Goal: Task Accomplishment & Management: Use online tool/utility

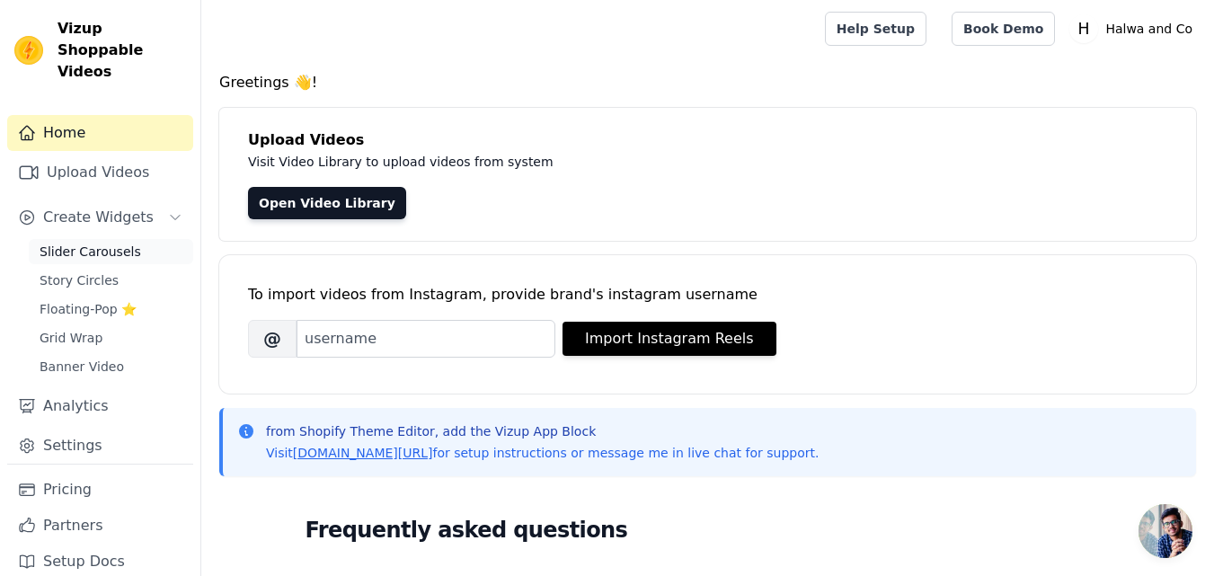
click at [124, 243] on span "Slider Carousels" at bounding box center [91, 252] width 102 height 18
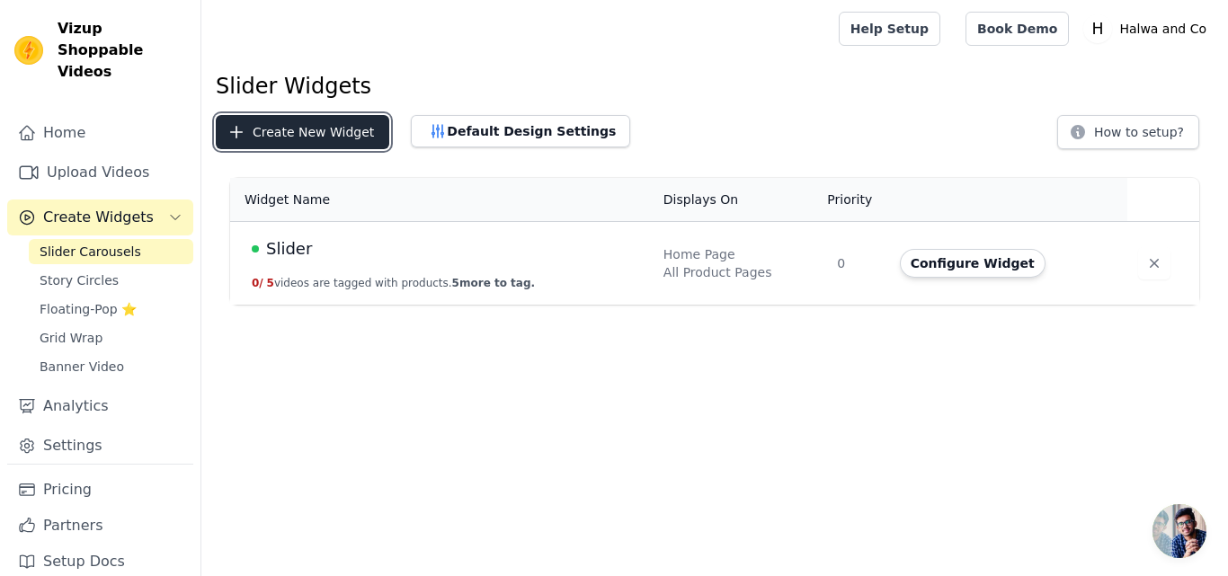
click at [353, 126] on button "Create New Widget" at bounding box center [302, 132] width 173 height 34
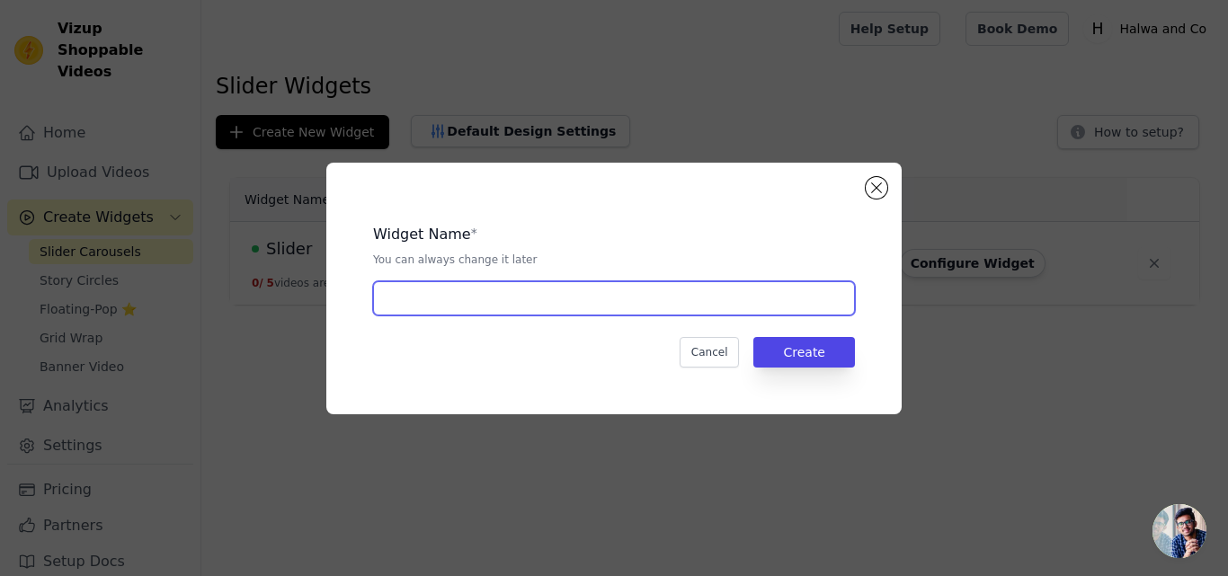
click at [449, 299] on input "text" at bounding box center [614, 298] width 482 height 34
paste input "[PERSON_NAME]"
type input "[PERSON_NAME]"
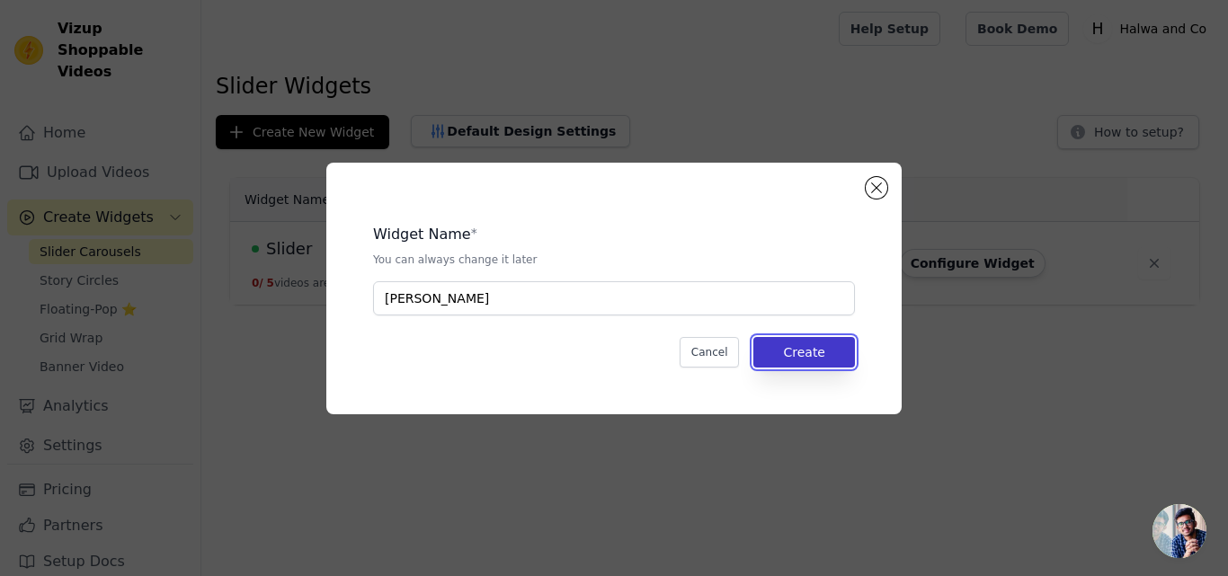
click at [791, 355] on button "Create" at bounding box center [804, 352] width 102 height 31
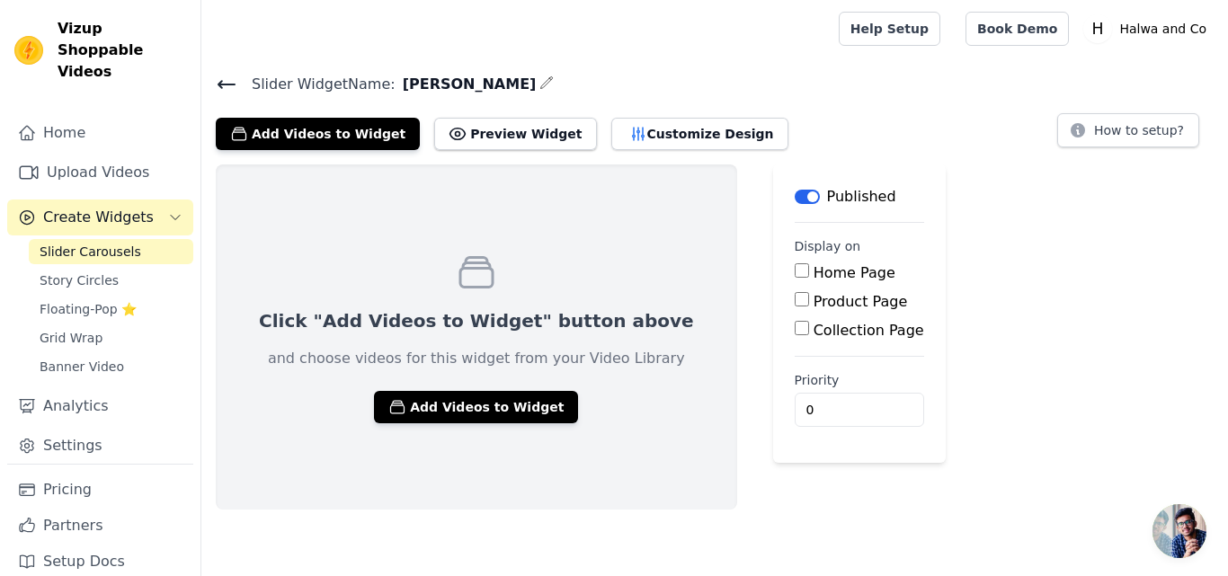
click at [240, 85] on span "Slider Widget Name:" at bounding box center [316, 85] width 158 height 22
click at [228, 82] on icon at bounding box center [227, 85] width 22 height 22
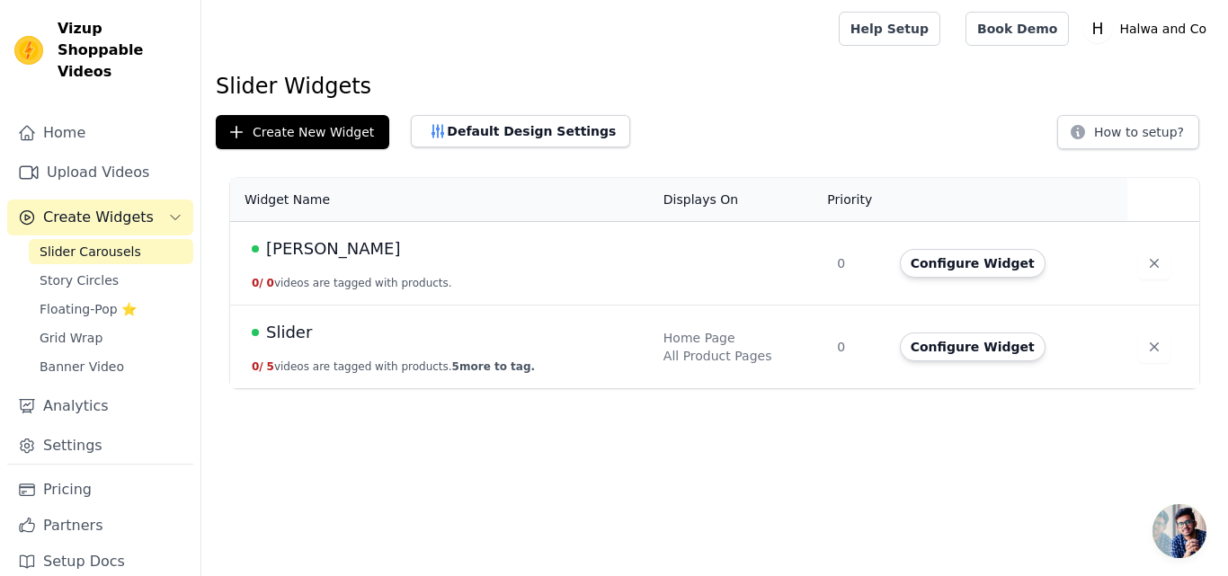
click at [282, 341] on span "Slider" at bounding box center [289, 332] width 46 height 25
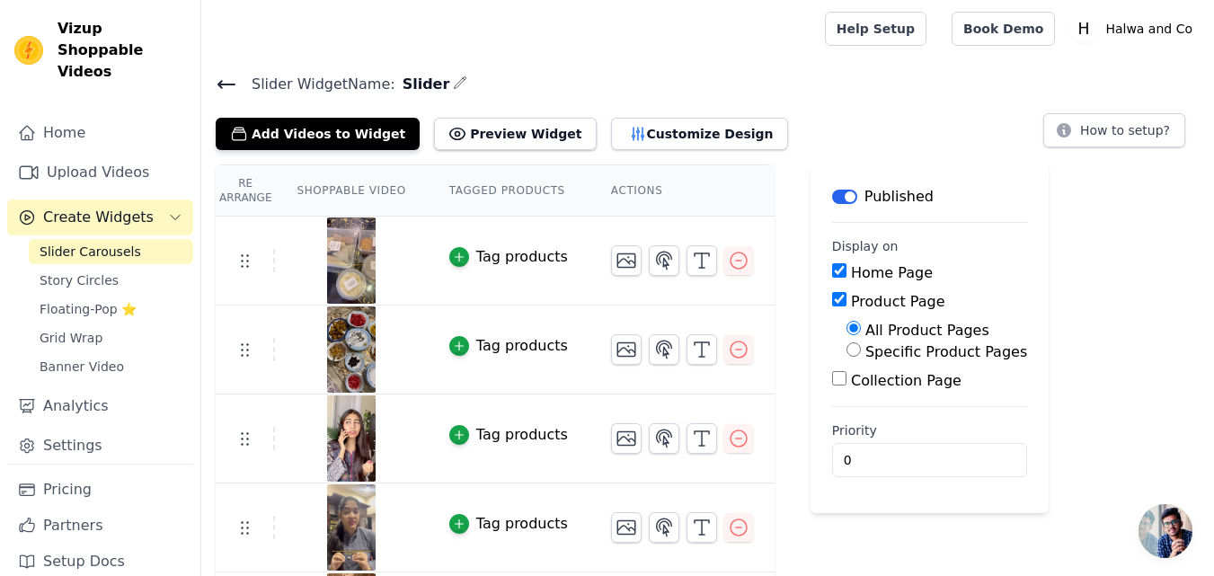
click at [226, 85] on icon at bounding box center [226, 84] width 16 height 7
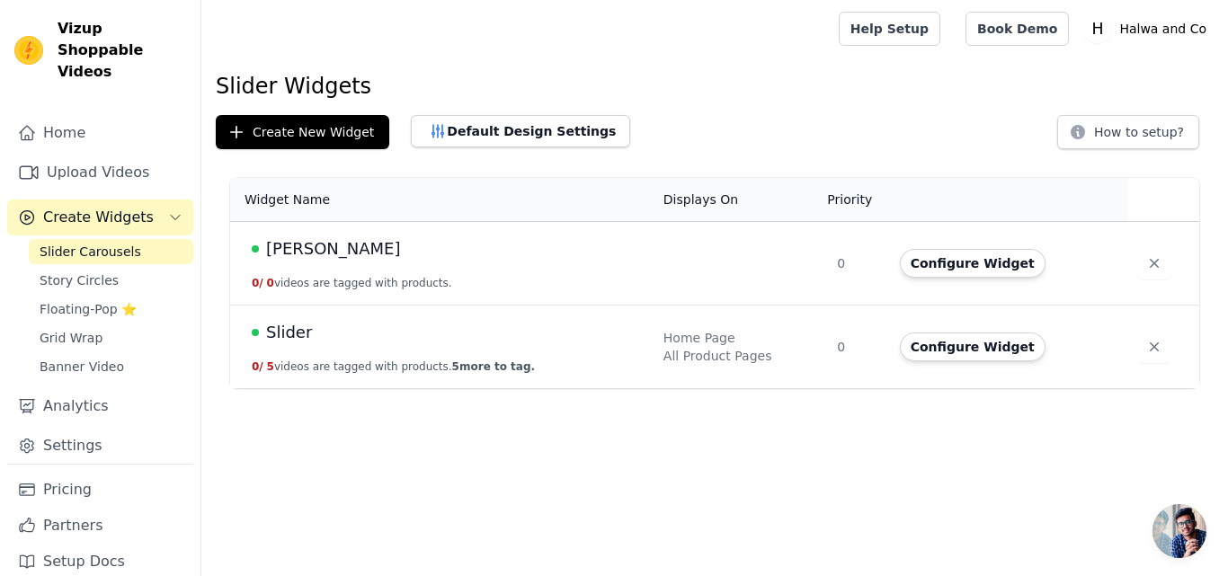
click at [408, 259] on div "[PERSON_NAME]" at bounding box center [447, 248] width 390 height 25
drag, startPoint x: 341, startPoint y: 241, endPoint x: 334, endPoint y: 249, distance: 10.8
click at [338, 241] on span "[PERSON_NAME]" at bounding box center [333, 248] width 135 height 25
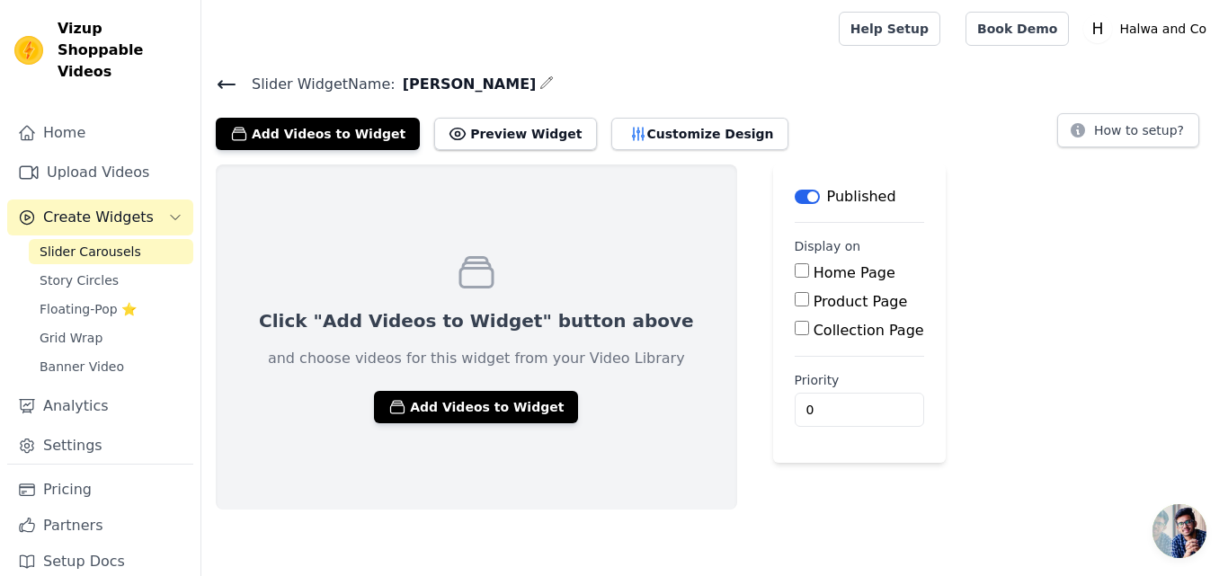
click at [795, 306] on input "Product Page" at bounding box center [802, 299] width 14 height 14
checkbox input "true"
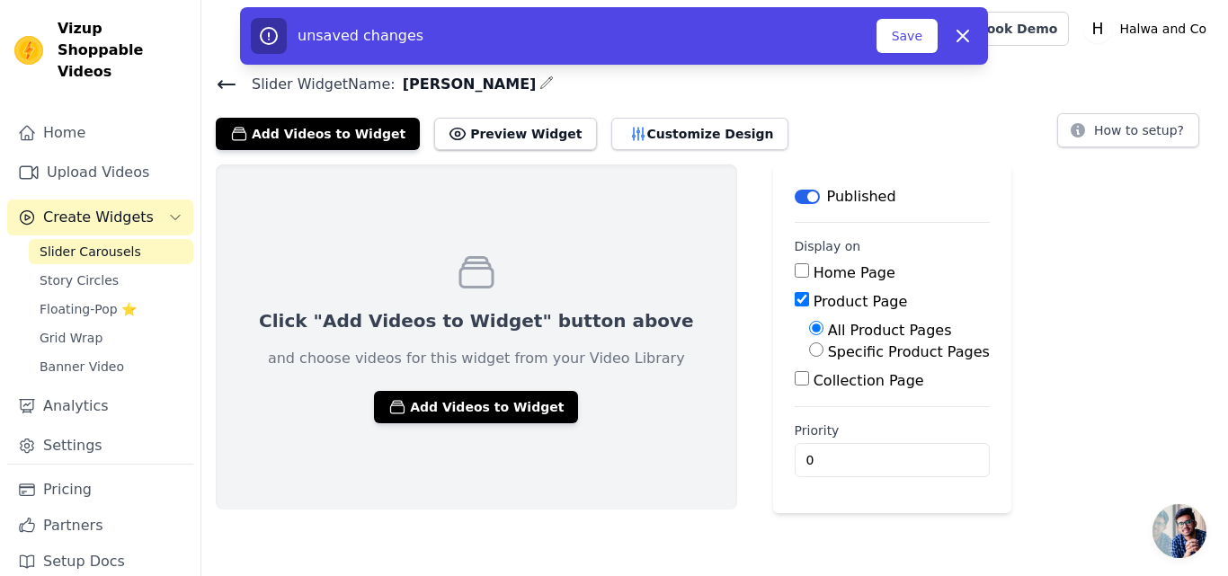
click at [809, 353] on input "Specific Product Pages" at bounding box center [816, 349] width 14 height 14
radio input "true"
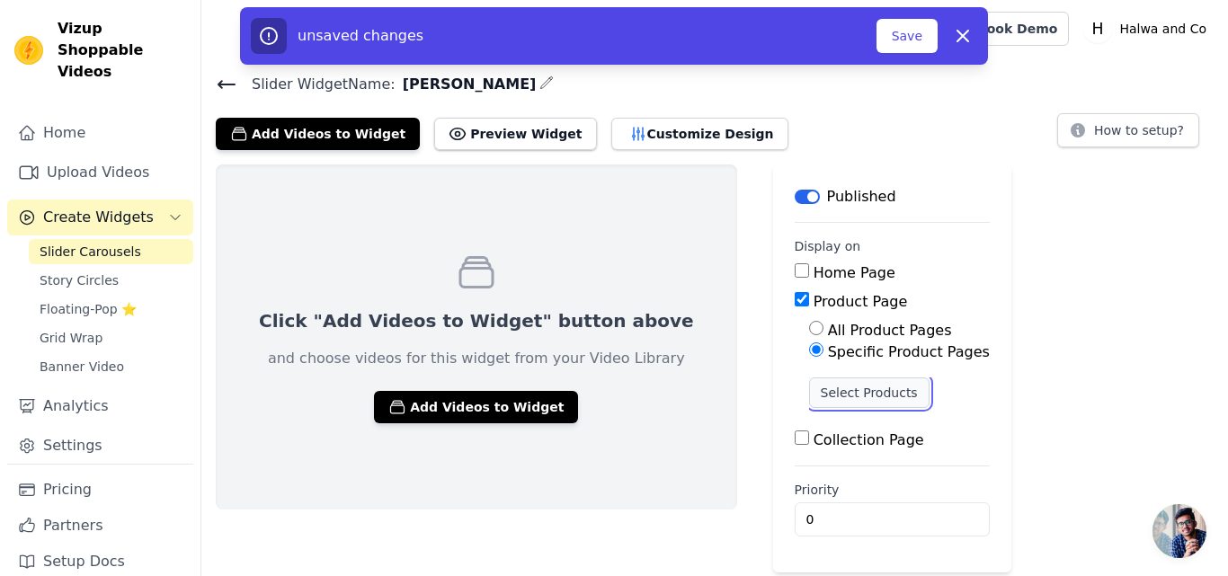
click at [809, 395] on button "Select Products" at bounding box center [869, 393] width 120 height 31
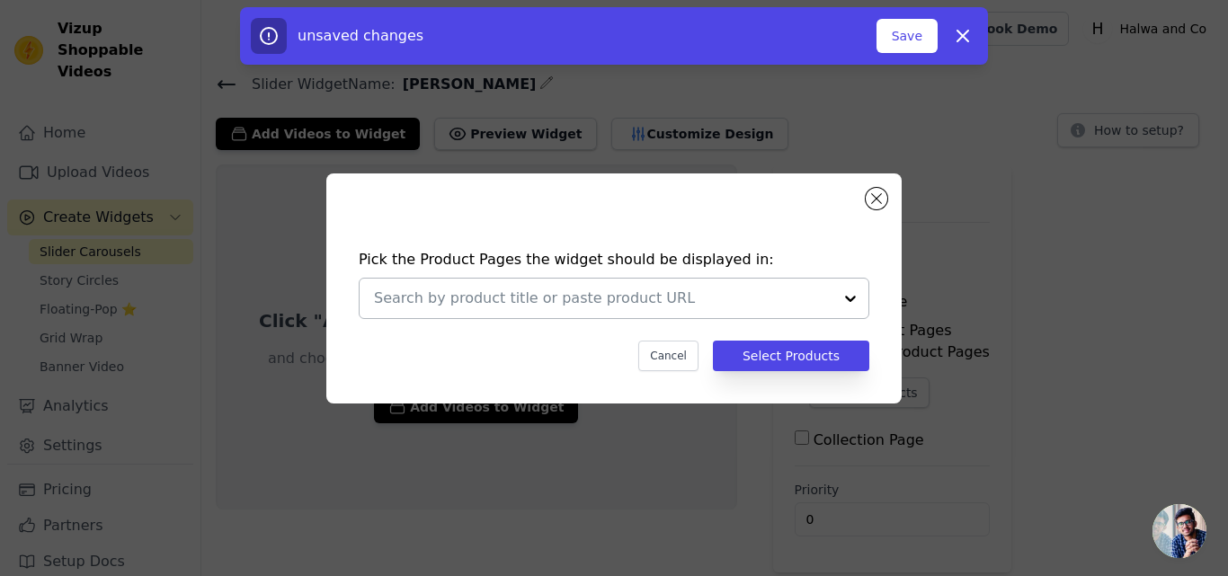
click at [698, 283] on div at bounding box center [603, 299] width 458 height 40
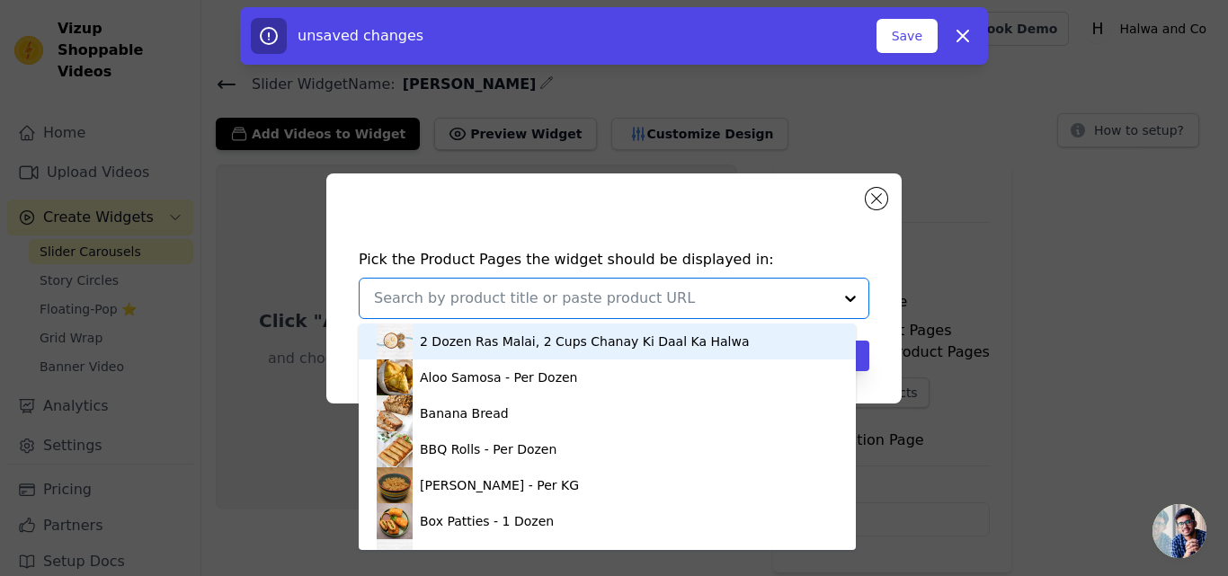
paste input "[PERSON_NAME]"
type input "[PERSON_NAME]"
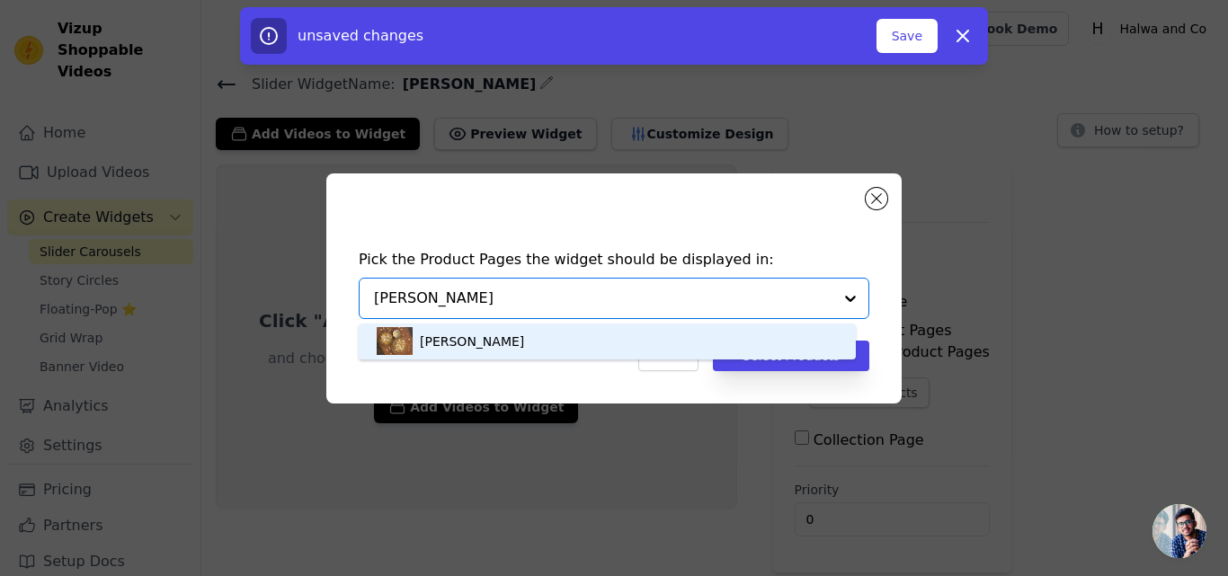
click at [630, 334] on div "[PERSON_NAME]" at bounding box center [607, 342] width 461 height 36
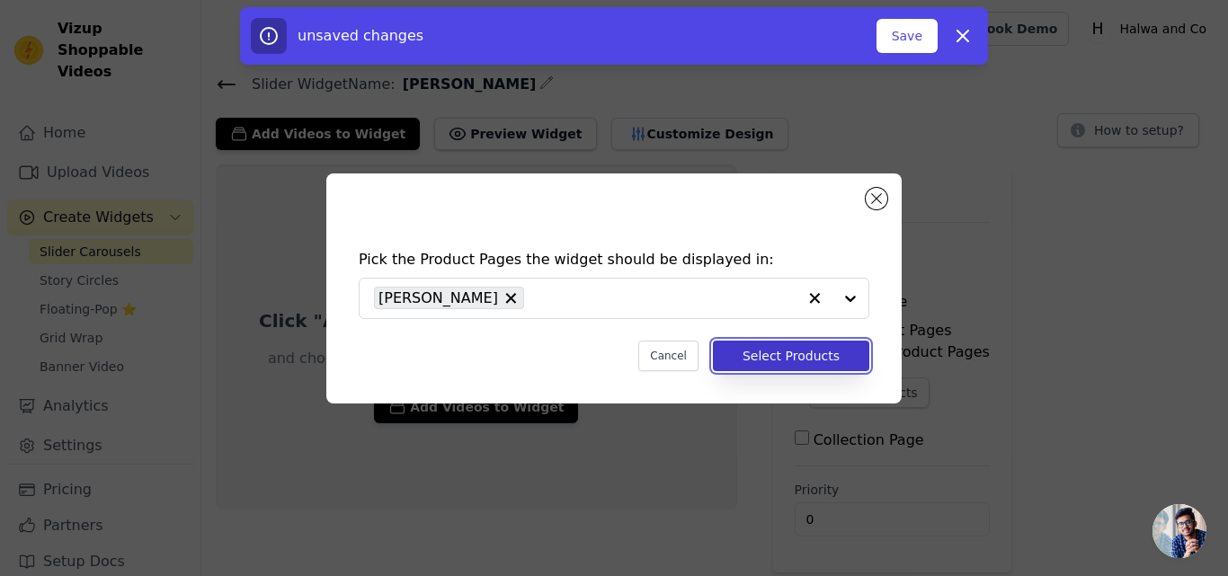
click at [797, 360] on button "Select Products" at bounding box center [791, 356] width 156 height 31
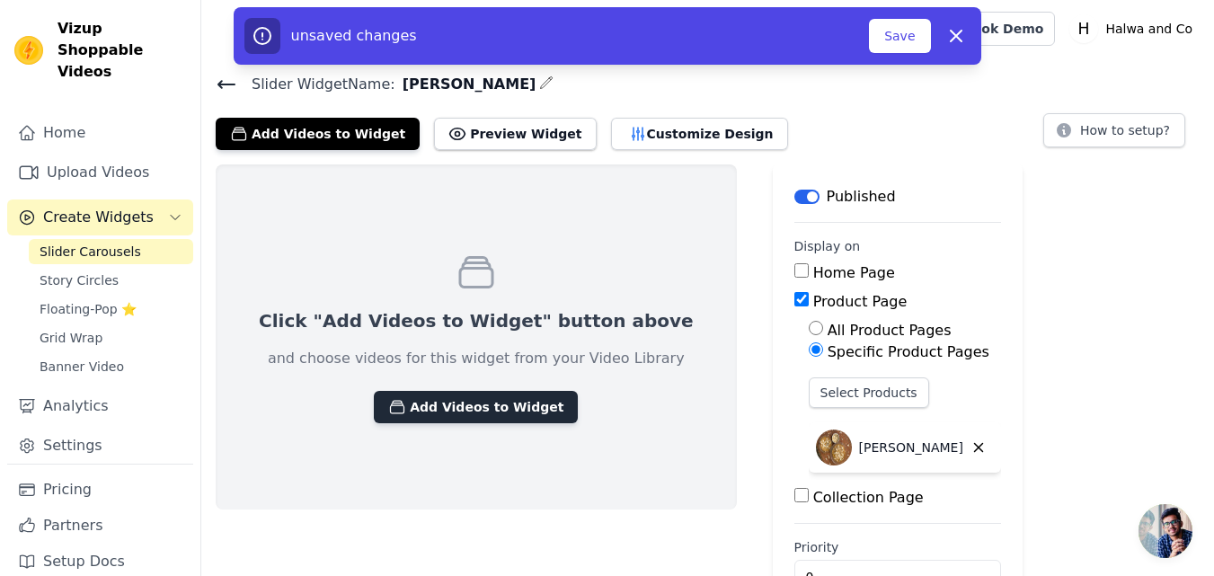
click at [441, 402] on button "Add Videos to Widget" at bounding box center [476, 407] width 204 height 32
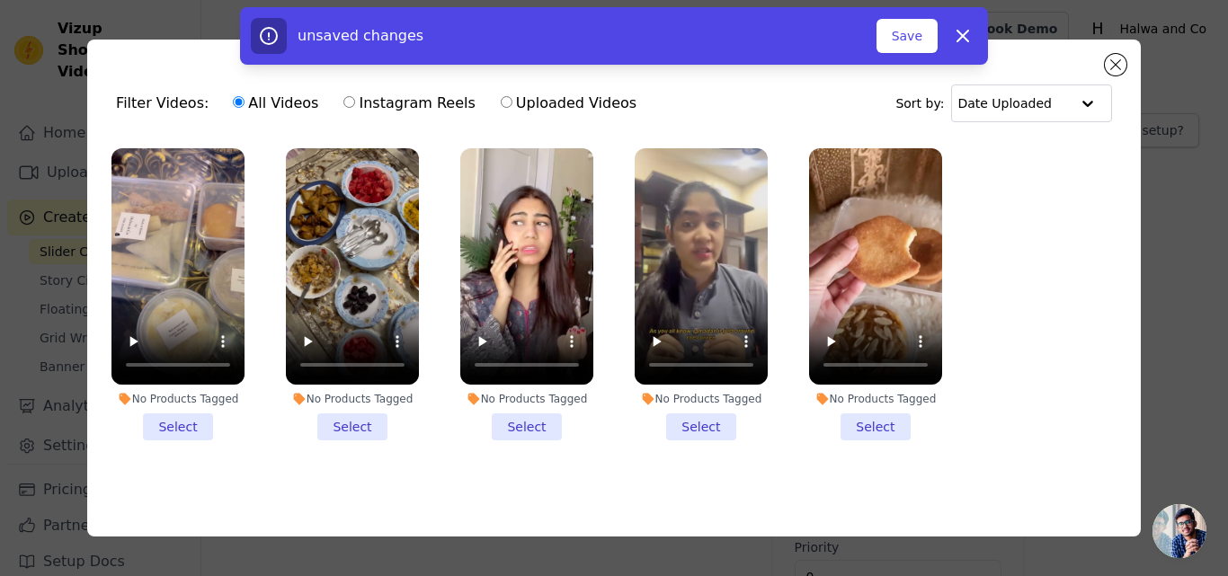
click at [501, 101] on input "Uploaded Videos" at bounding box center [507, 102] width 12 height 12
radio input "true"
drag, startPoint x: 972, startPoint y: 43, endPoint x: 904, endPoint y: 74, distance: 74.0
click at [972, 42] on icon "button" at bounding box center [963, 36] width 22 height 22
checkbox input "false"
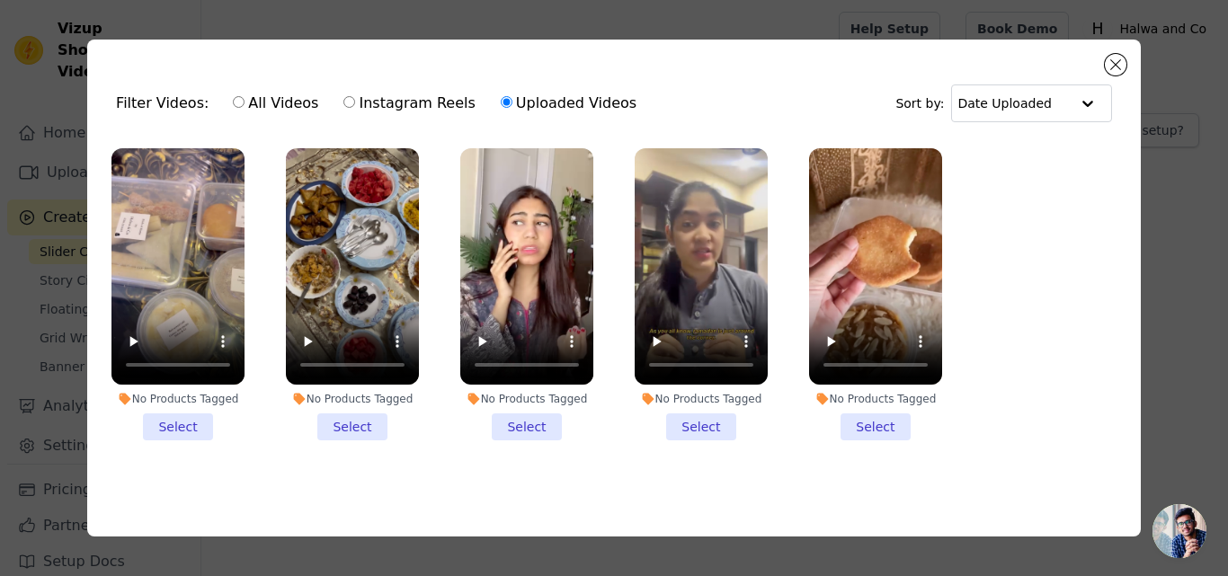
drag, startPoint x: 335, startPoint y: 100, endPoint x: 307, endPoint y: 107, distance: 28.8
click at [343, 100] on input "Instagram Reels" at bounding box center [349, 102] width 12 height 12
radio input "true"
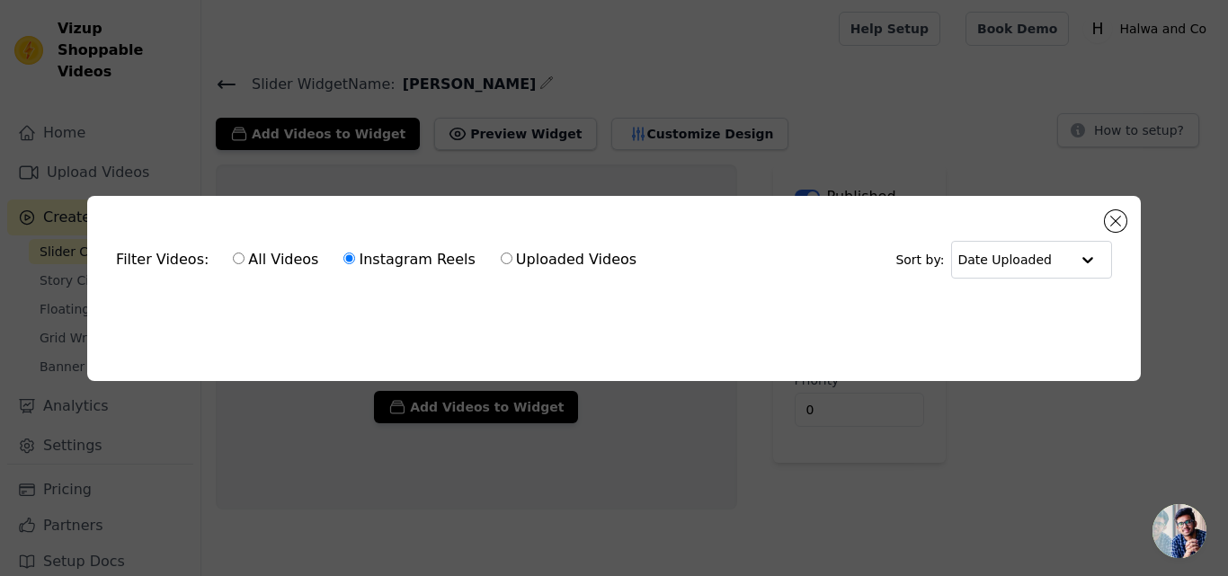
click at [271, 262] on label "All Videos" at bounding box center [275, 259] width 87 height 23
click at [245, 262] on input "All Videos" at bounding box center [239, 259] width 12 height 12
radio input "true"
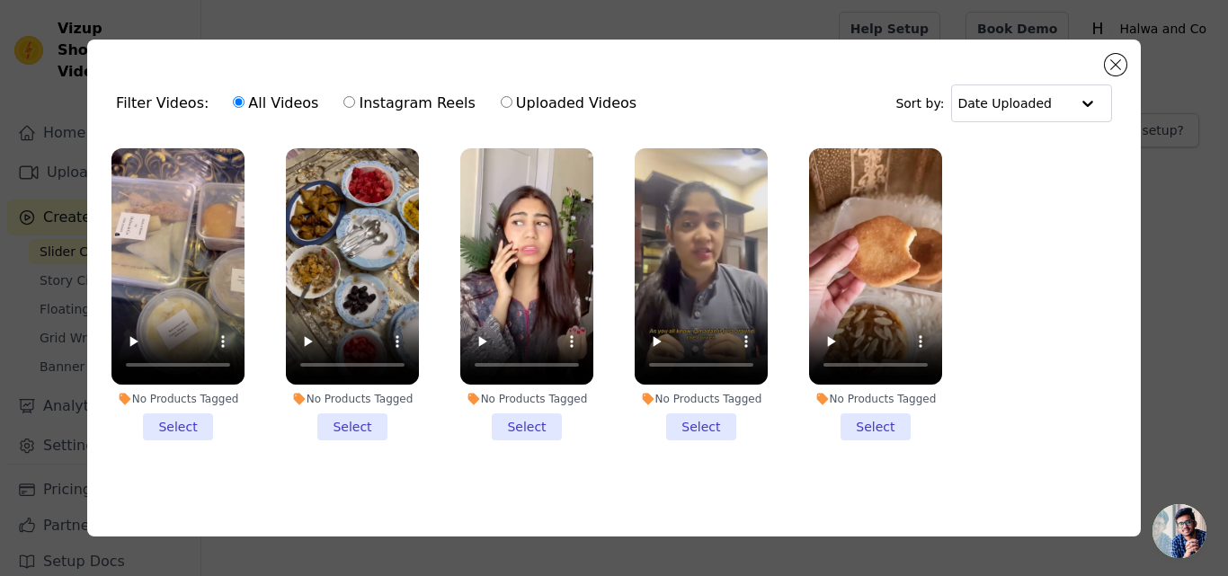
click at [532, 92] on label "Uploaded Videos" at bounding box center [569, 103] width 138 height 23
click at [512, 96] on input "Uploaded Videos" at bounding box center [507, 102] width 12 height 12
radio input "true"
click at [1123, 64] on button "Close modal" at bounding box center [1116, 65] width 22 height 22
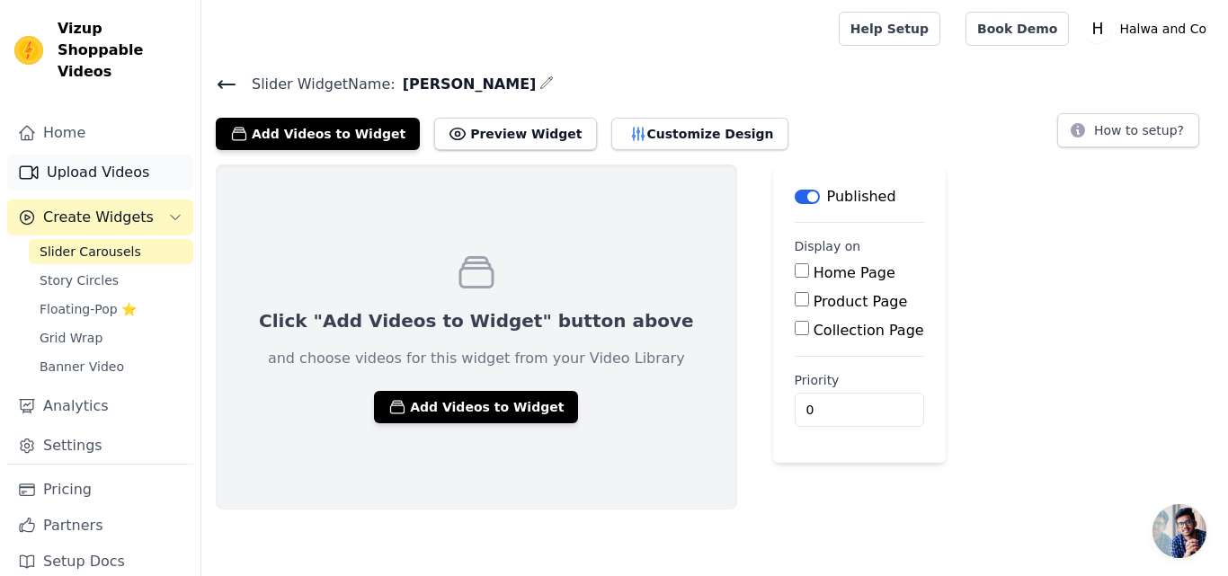
click at [111, 155] on link "Upload Videos" at bounding box center [100, 173] width 186 height 36
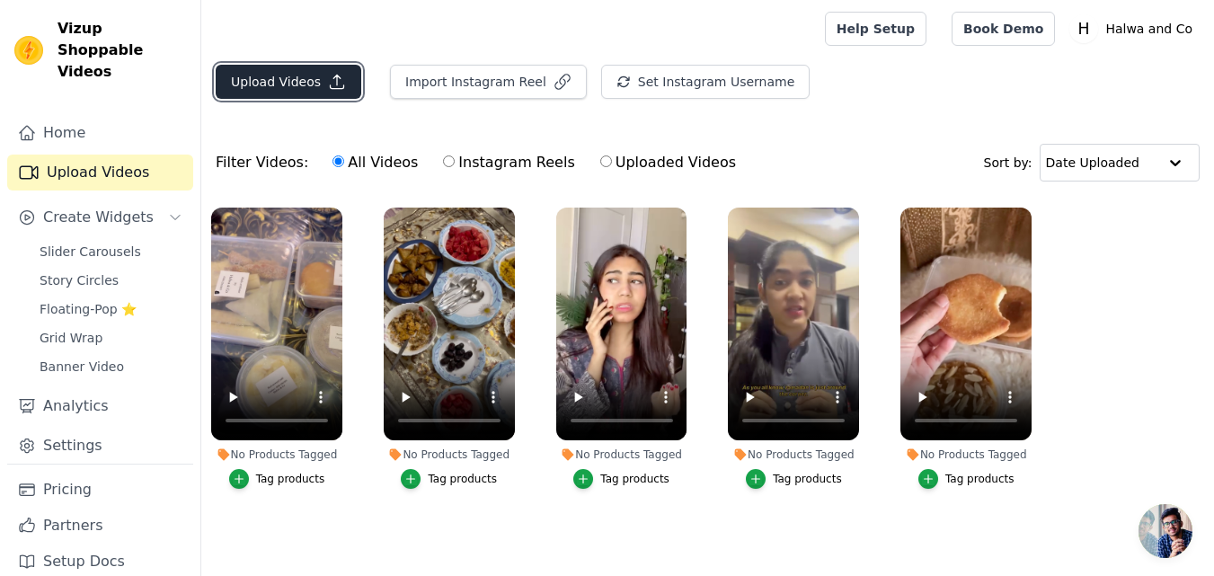
click at [295, 87] on button "Upload Videos" at bounding box center [289, 82] width 146 height 34
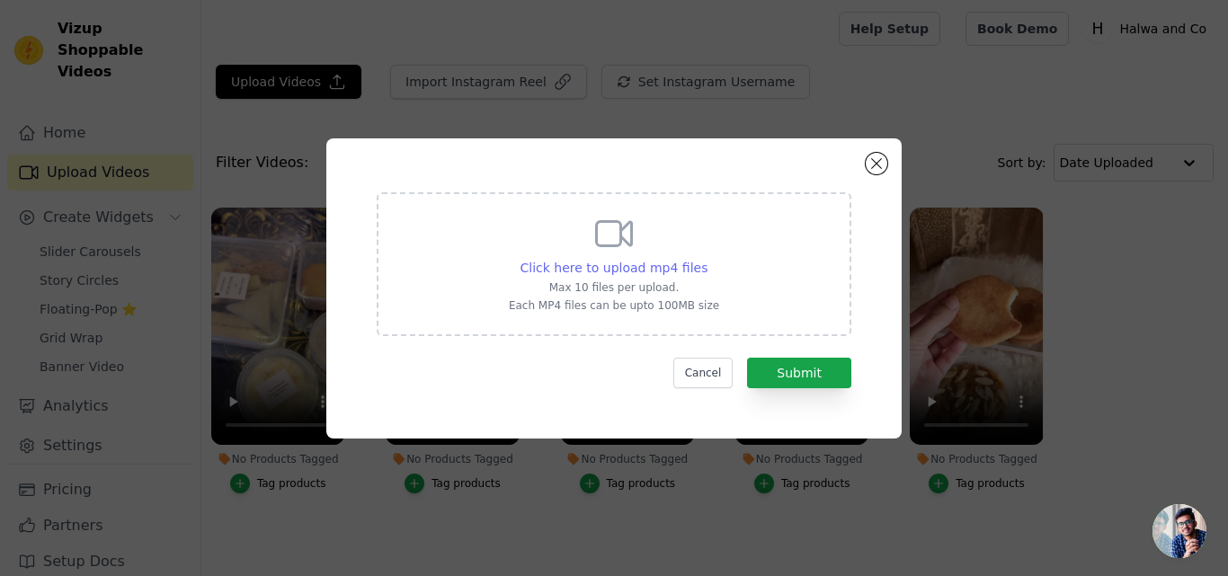
click at [627, 263] on span "Click here to upload mp4 files" at bounding box center [614, 268] width 188 height 14
click at [707, 259] on input "Click here to upload mp4 files Max 10 files per upload. Each MP4 files can be u…" at bounding box center [707, 258] width 1 height 1
type input "C:\fakepath\D448DA7024EBE9A465781A290B216EAB_video_dashinit.mp4"
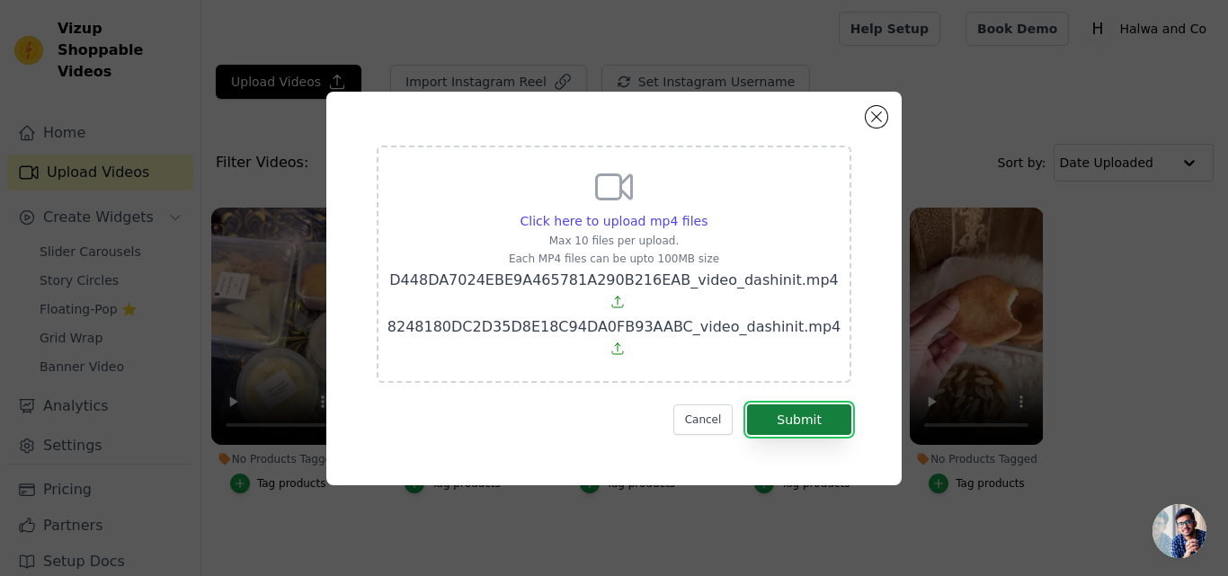
click at [774, 405] on button "Submit" at bounding box center [799, 420] width 104 height 31
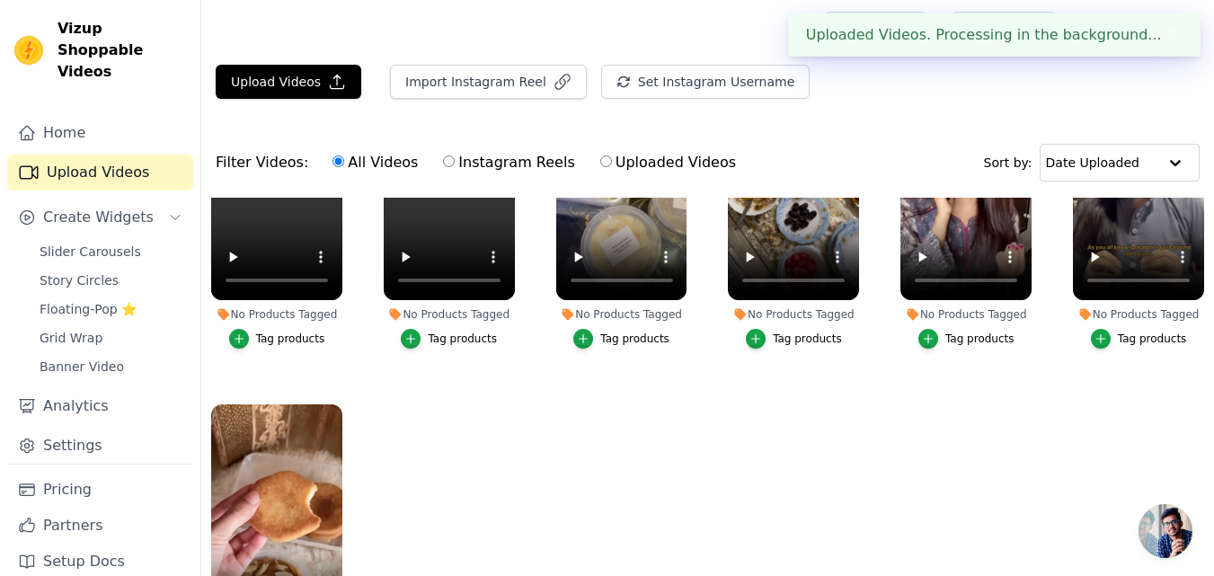
scroll to position [160, 0]
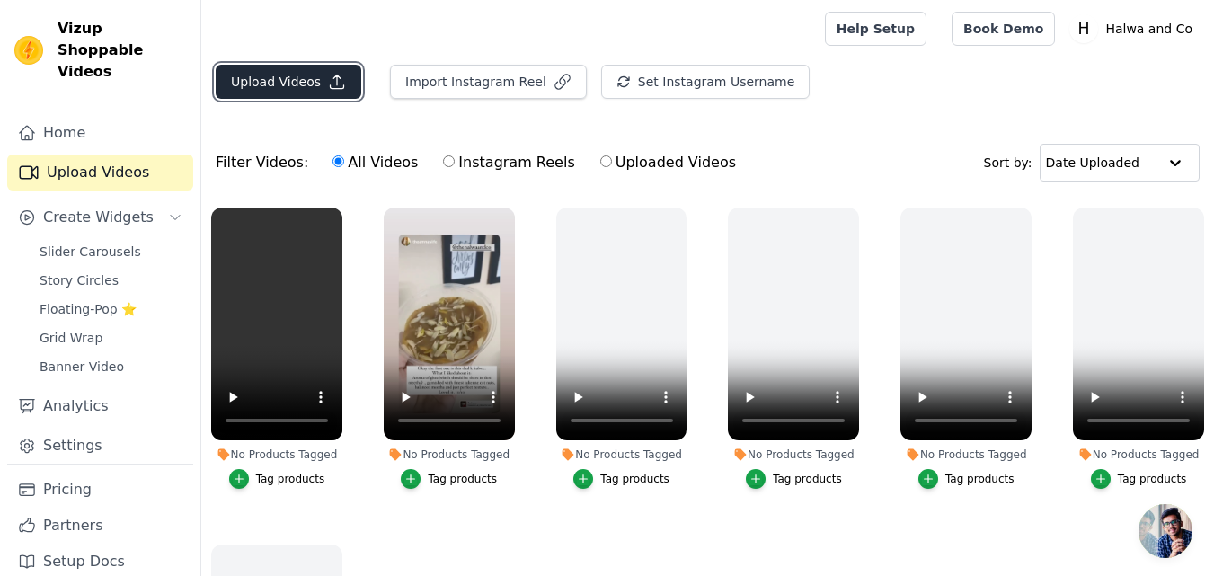
click at [307, 85] on button "Upload Videos" at bounding box center [289, 82] width 146 height 34
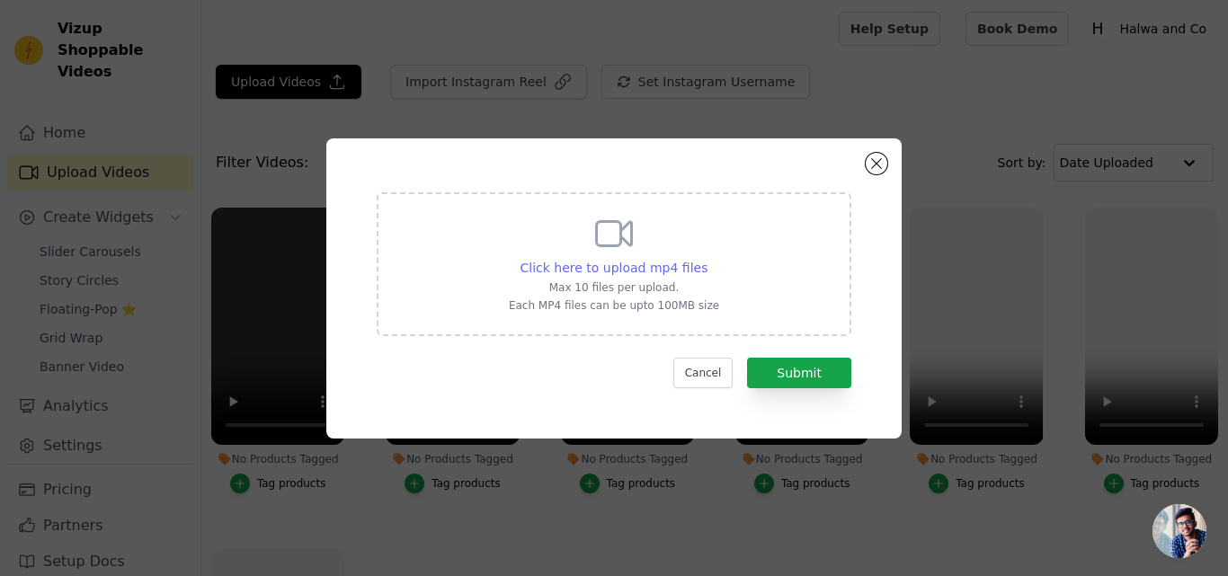
click at [615, 270] on span "Click here to upload mp4 files" at bounding box center [614, 268] width 188 height 14
click at [707, 259] on input "Click here to upload mp4 files Max 10 files per upload. Each MP4 files can be u…" at bounding box center [707, 258] width 1 height 1
type input "C:\fakepath\346442759_2450576968441810_1600740345378786177_n.webp"
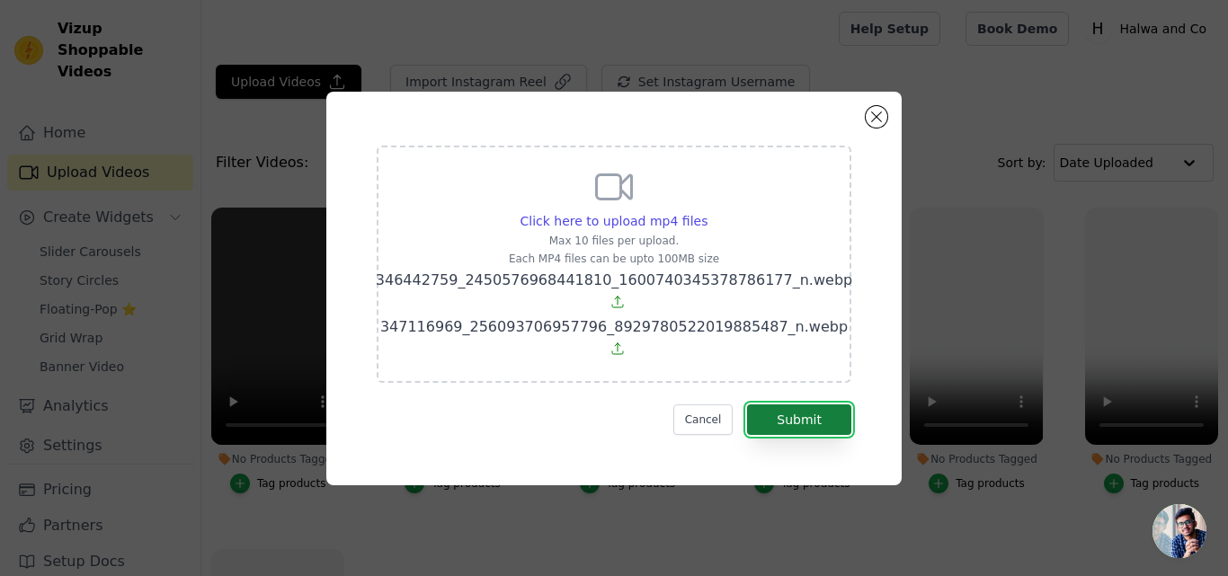
click at [794, 414] on button "Submit" at bounding box center [799, 420] width 104 height 31
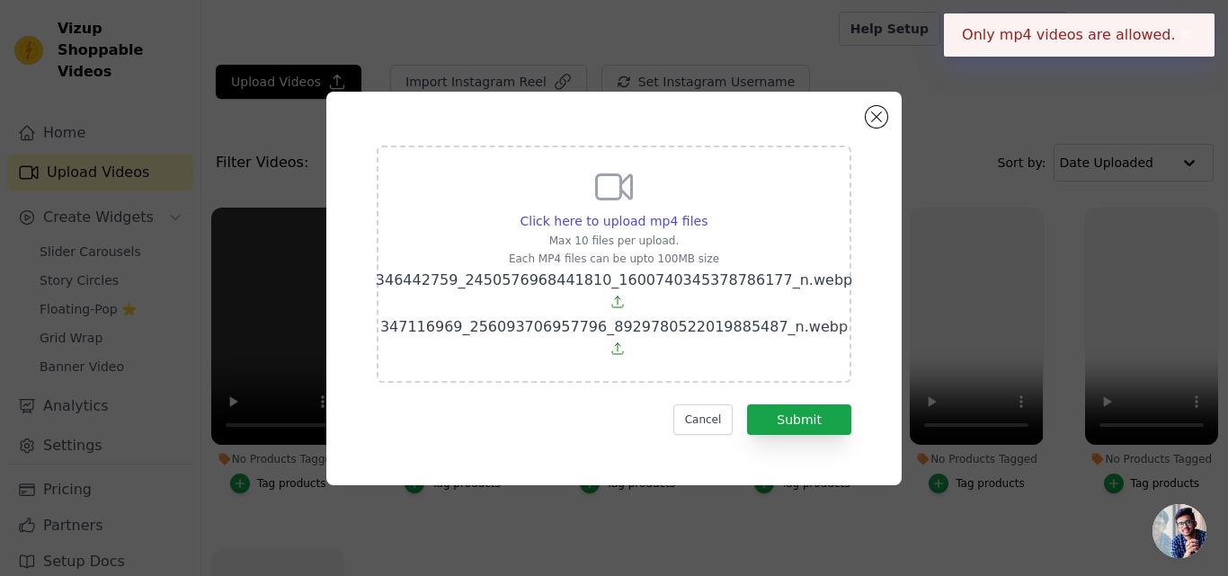
click at [1177, 37] on button "✖" at bounding box center [1186, 35] width 21 height 22
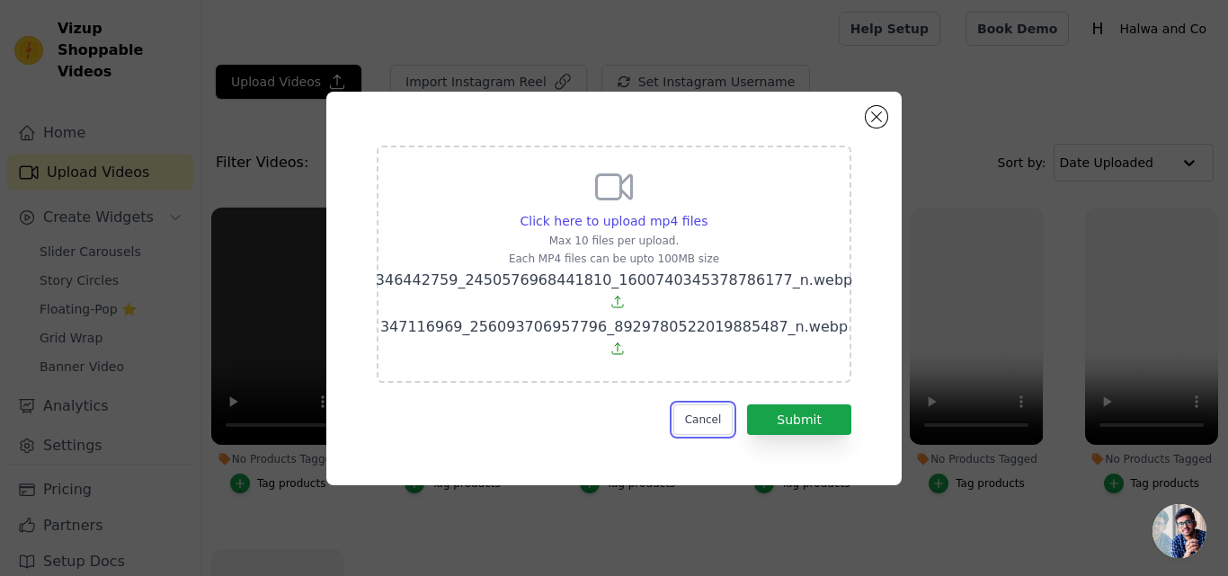
drag, startPoint x: 711, startPoint y: 414, endPoint x: 717, endPoint y: 427, distance: 14.1
click at [711, 414] on button "Cancel" at bounding box center [703, 420] width 60 height 31
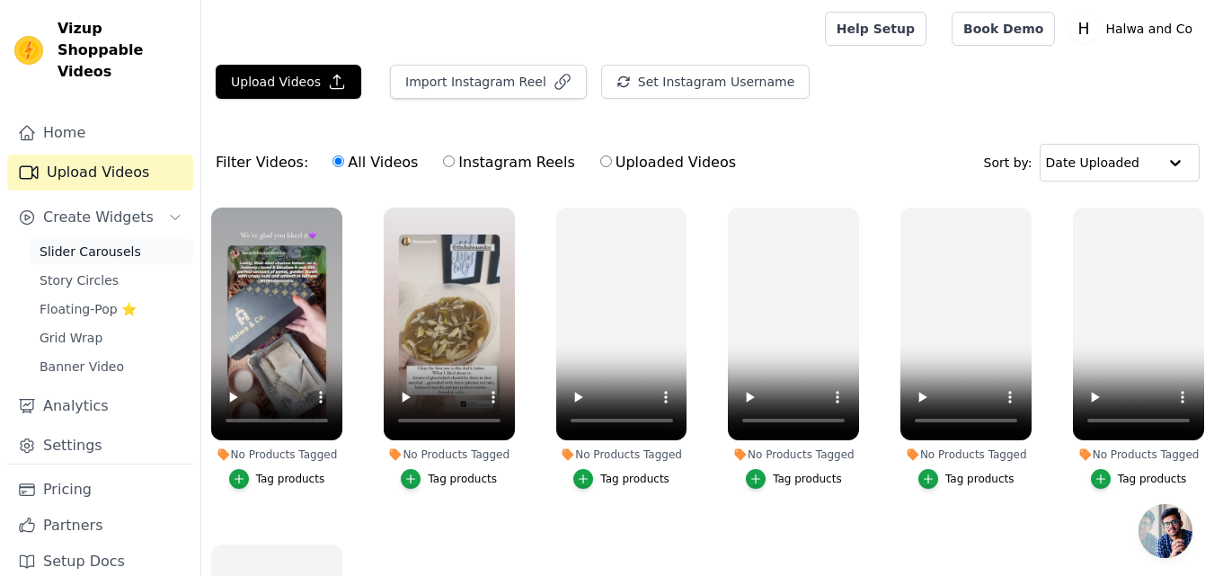
click at [105, 243] on span "Slider Carousels" at bounding box center [91, 252] width 102 height 18
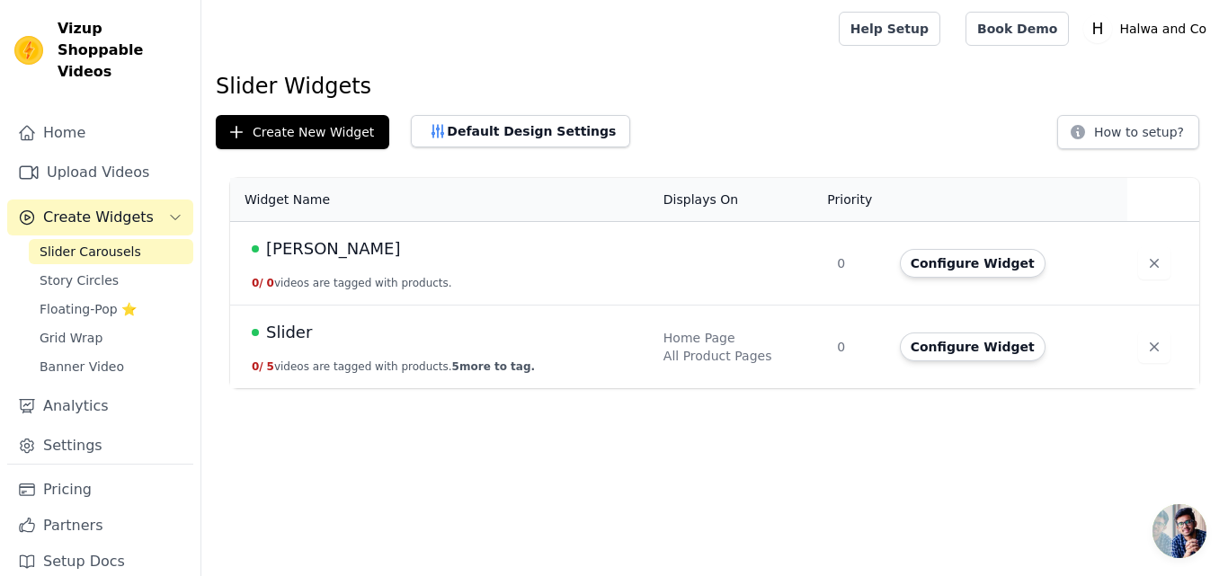
click at [314, 246] on span "[PERSON_NAME]" at bounding box center [333, 248] width 135 height 25
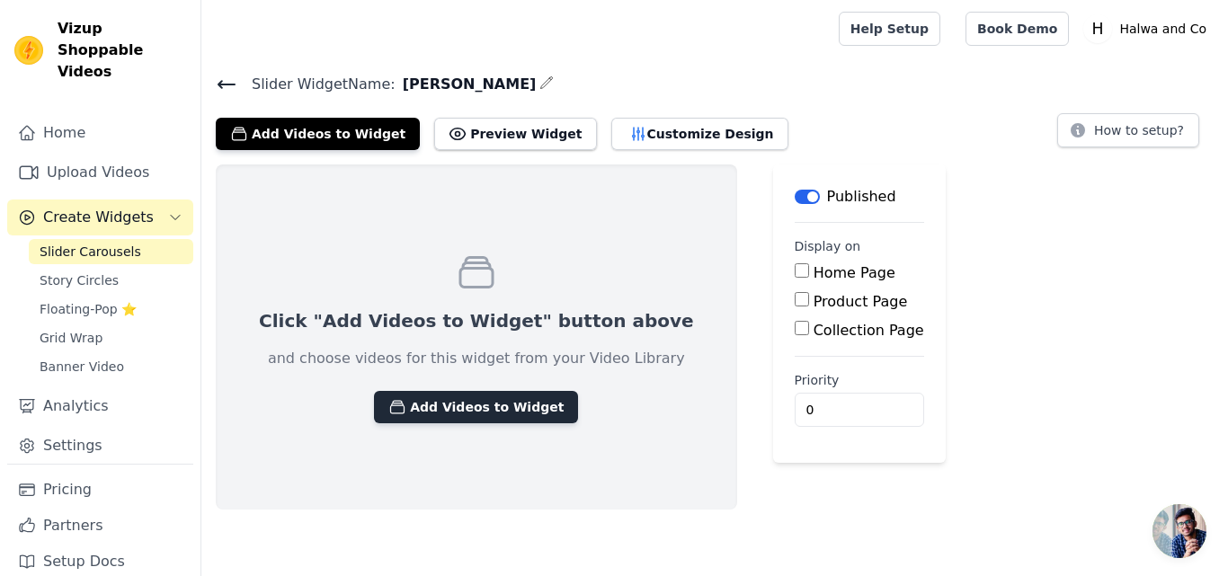
click at [476, 409] on button "Add Videos to Widget" at bounding box center [476, 407] width 204 height 32
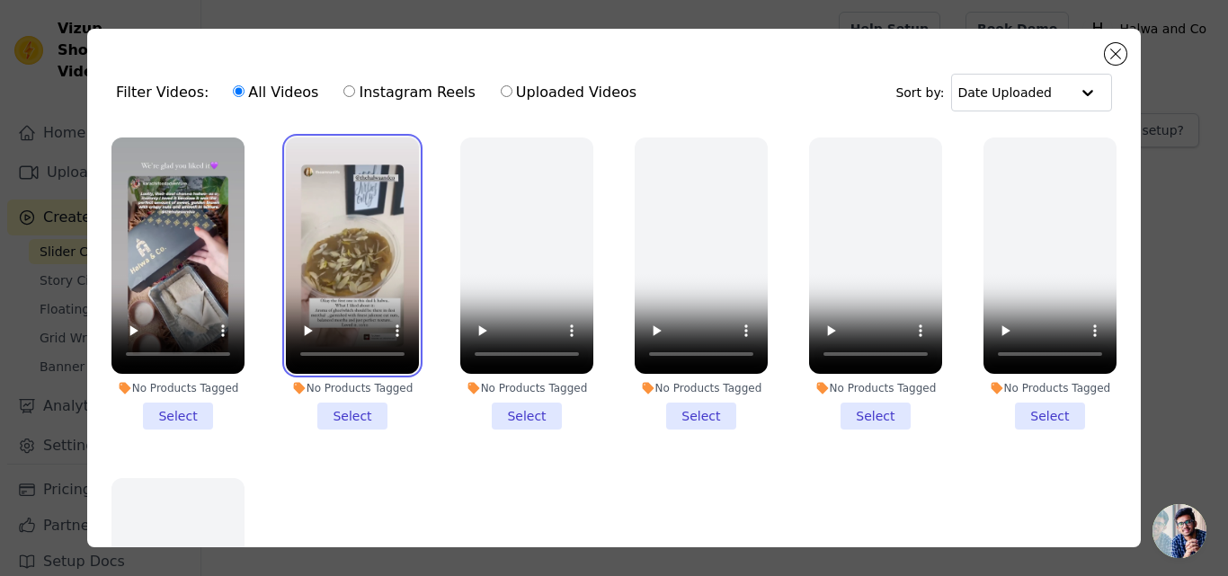
click at [347, 216] on video at bounding box center [352, 256] width 133 height 236
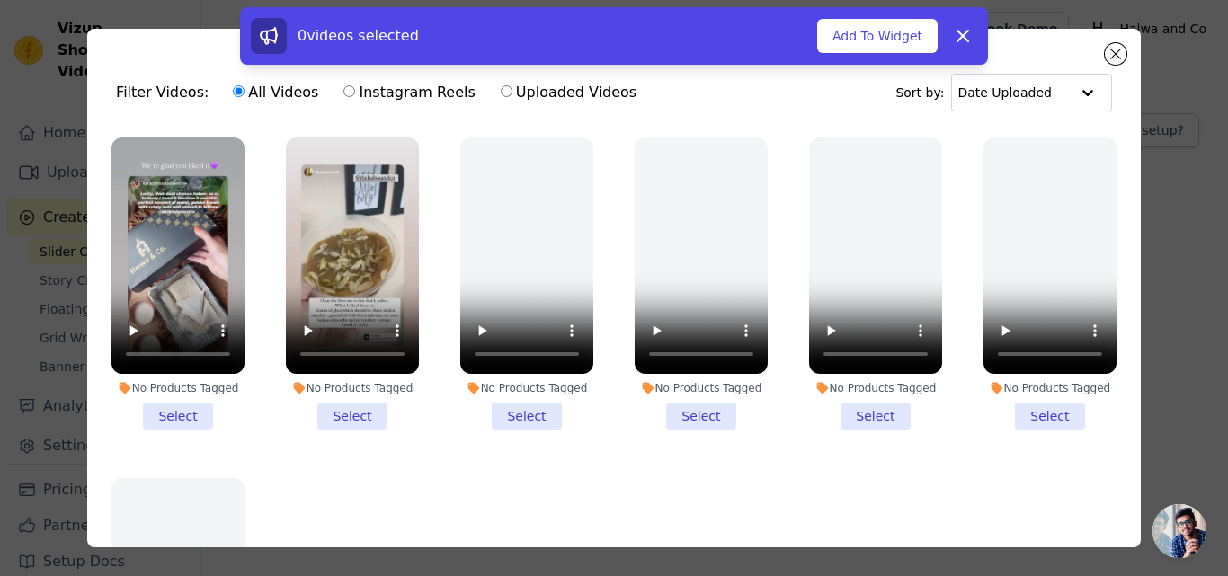
click at [351, 407] on li "No Products Tagged Select" at bounding box center [352, 284] width 133 height 292
click at [0, 0] on input "No Products Tagged Select" at bounding box center [0, 0] width 0 height 0
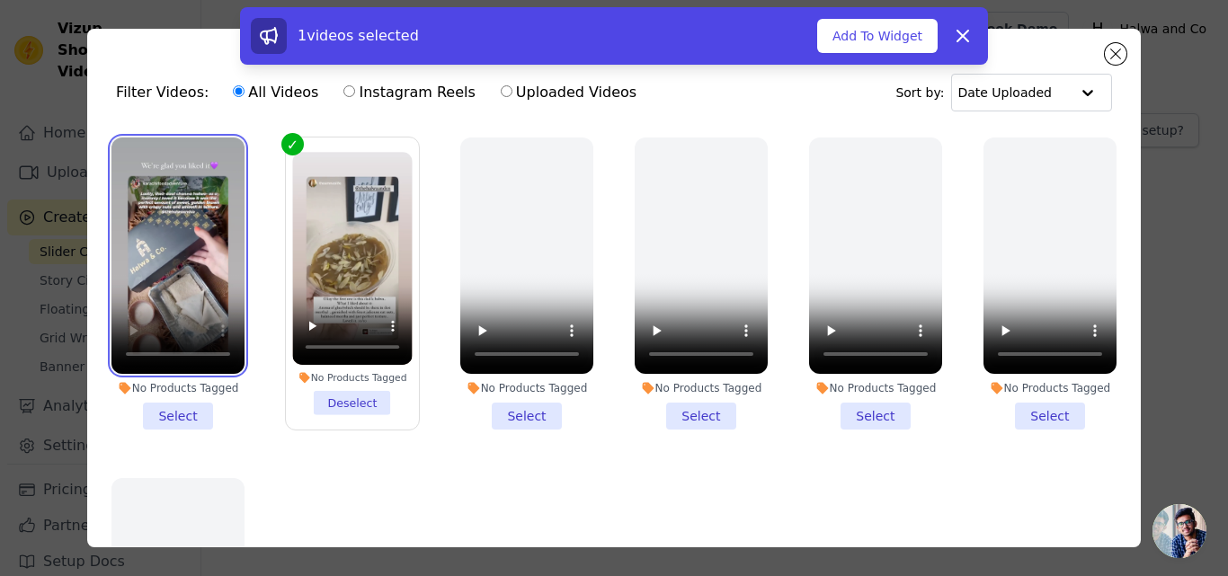
click at [175, 251] on video at bounding box center [177, 256] width 133 height 236
click at [173, 410] on li "No Products Tagged Select" at bounding box center [177, 284] width 133 height 292
click at [0, 0] on input "No Products Tagged Select" at bounding box center [0, 0] width 0 height 0
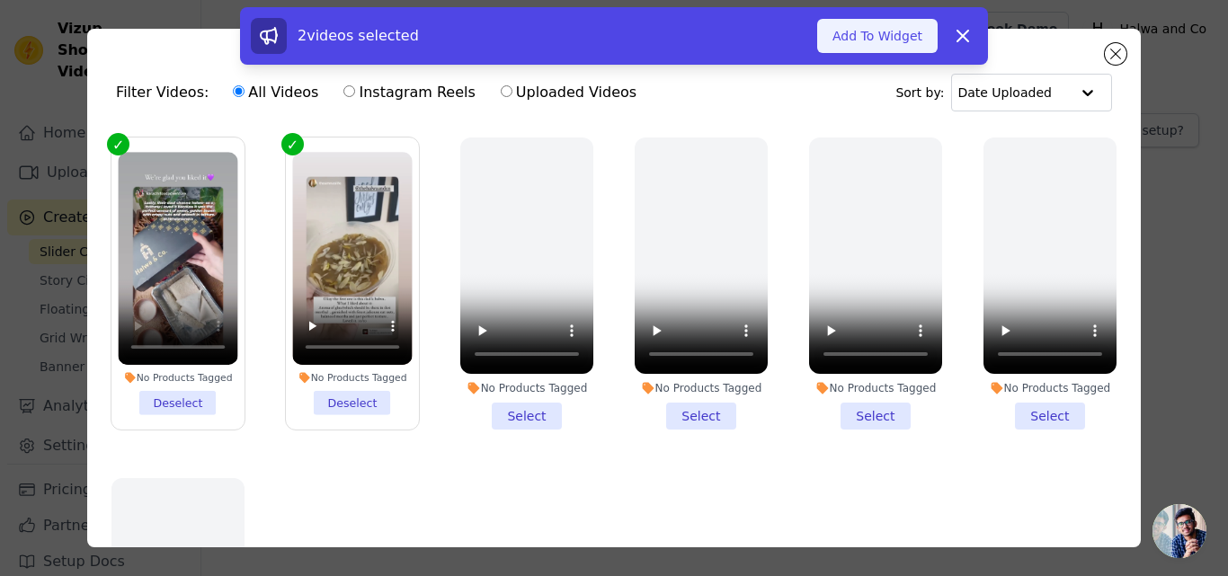
click at [898, 36] on button "Add To Widget" at bounding box center [877, 36] width 120 height 34
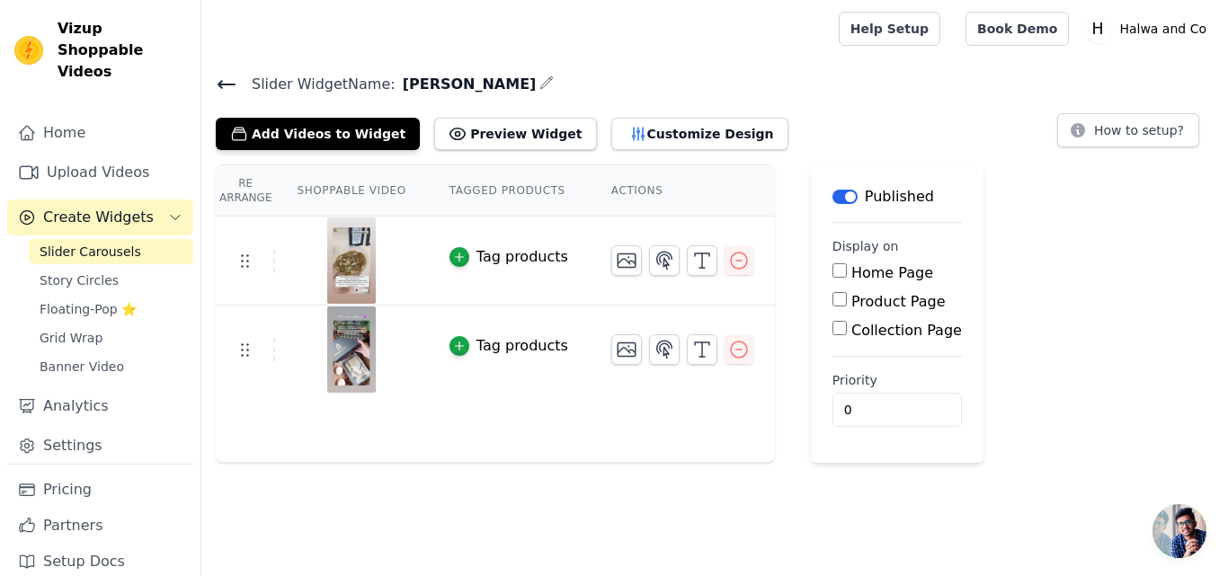
click at [832, 300] on input "Product Page" at bounding box center [839, 299] width 14 height 14
checkbox input "true"
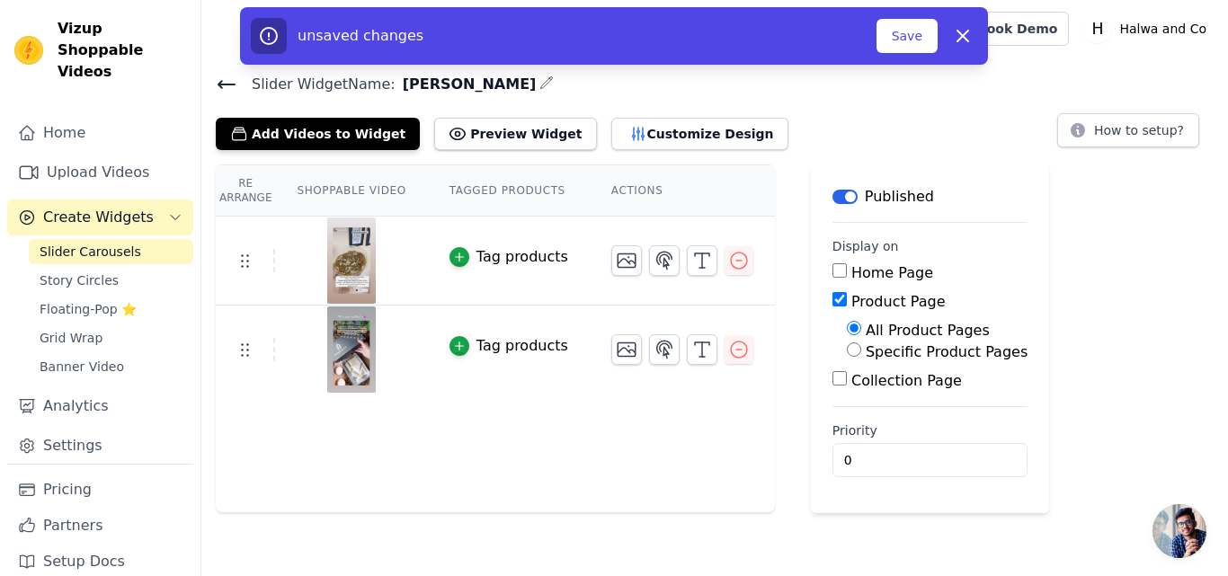
click at [847, 347] on input "Specific Product Pages" at bounding box center [854, 349] width 14 height 14
radio input "true"
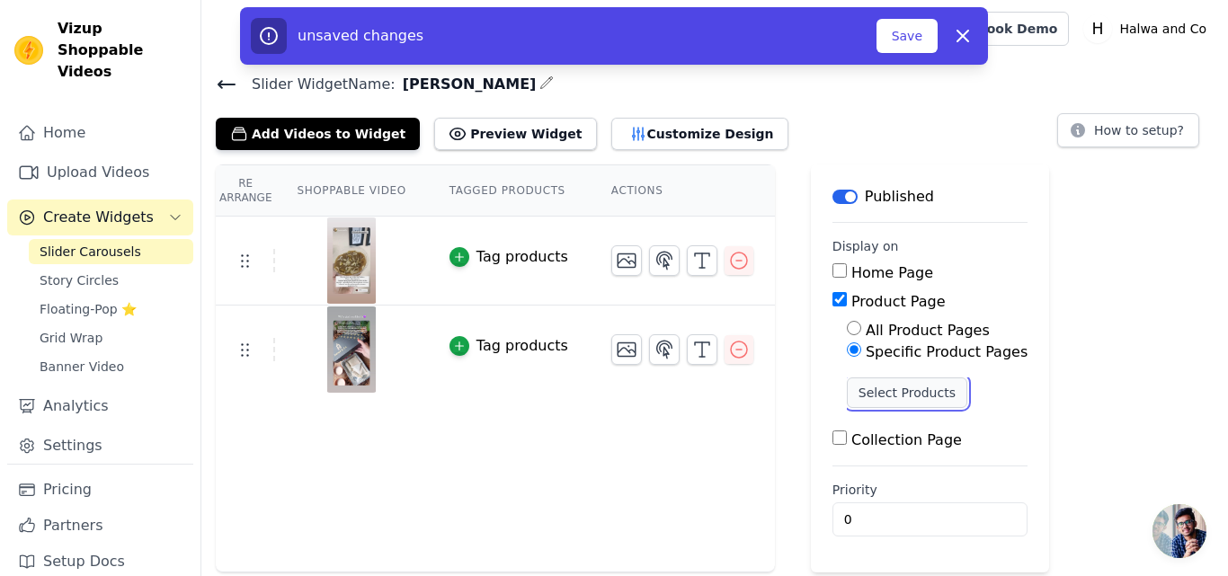
click at [872, 401] on button "Select Products" at bounding box center [907, 393] width 120 height 31
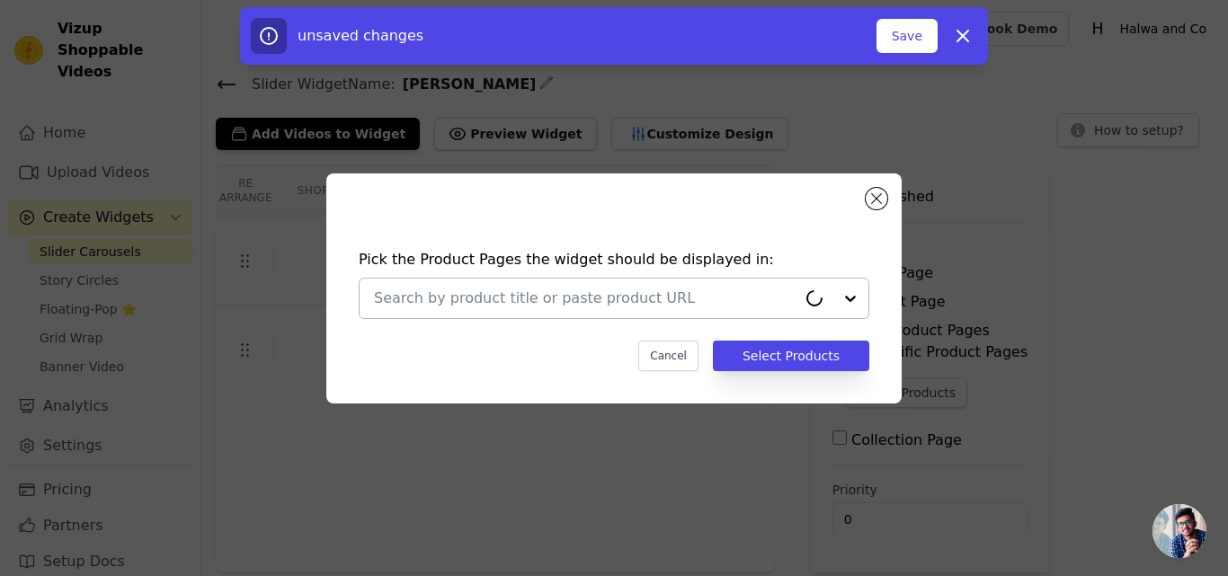
click at [696, 296] on input "text" at bounding box center [585, 299] width 423 height 22
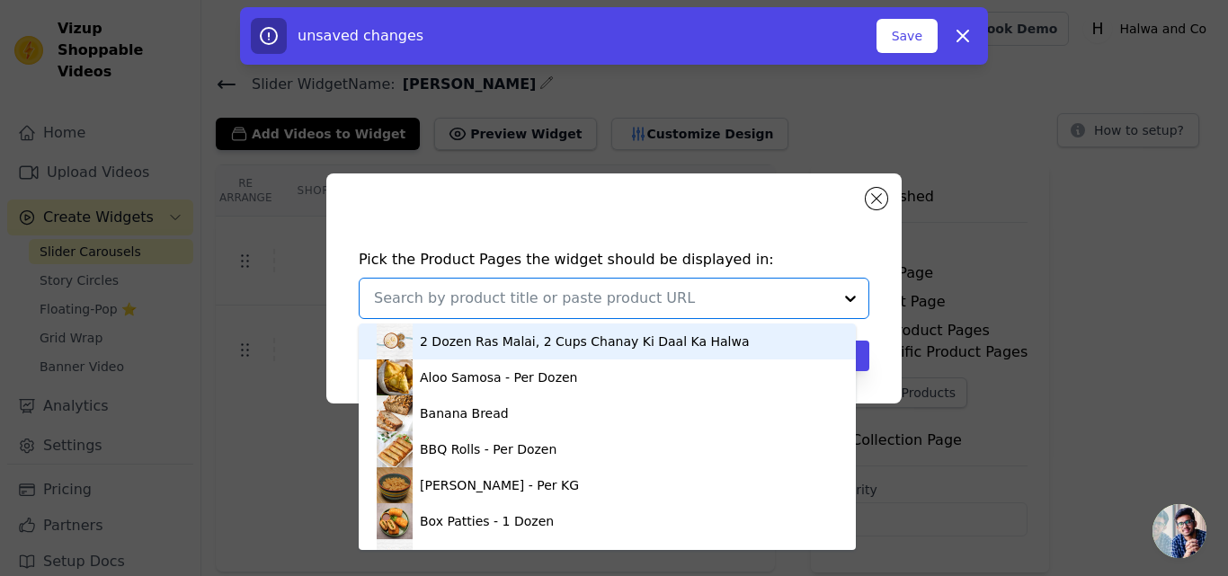
paste input "[PERSON_NAME]"
type input "[PERSON_NAME]"
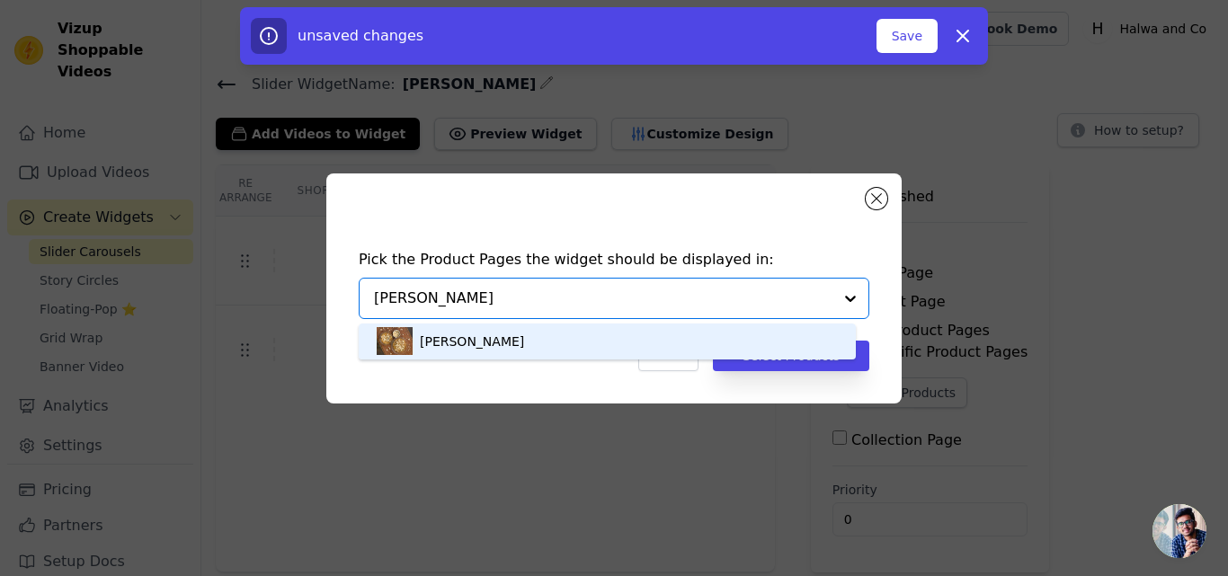
click at [575, 340] on div "[PERSON_NAME]" at bounding box center [607, 342] width 461 height 36
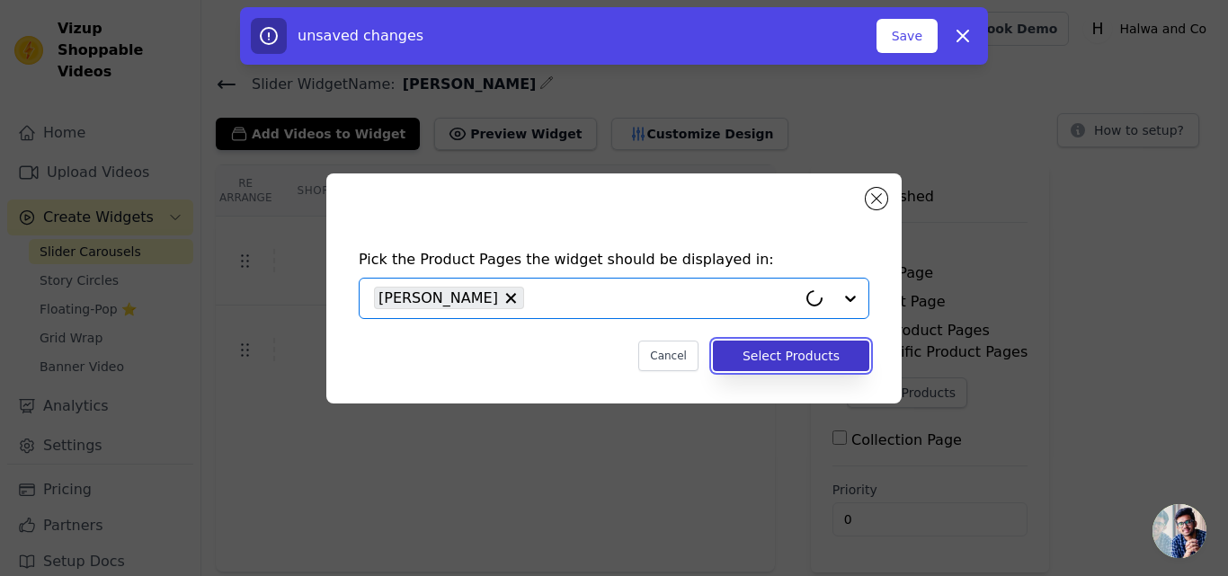
click at [807, 349] on button "Select Products" at bounding box center [791, 356] width 156 height 31
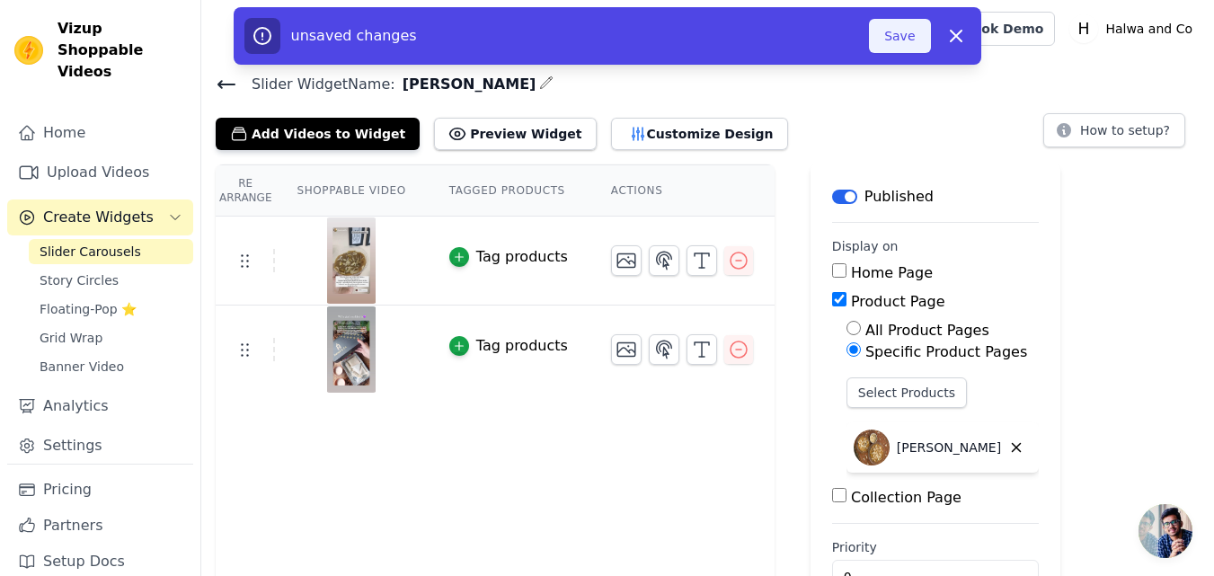
click at [895, 44] on button "Save" at bounding box center [899, 36] width 61 height 34
click at [913, 34] on button "Save" at bounding box center [899, 36] width 61 height 34
click at [903, 42] on button "Save" at bounding box center [899, 36] width 61 height 34
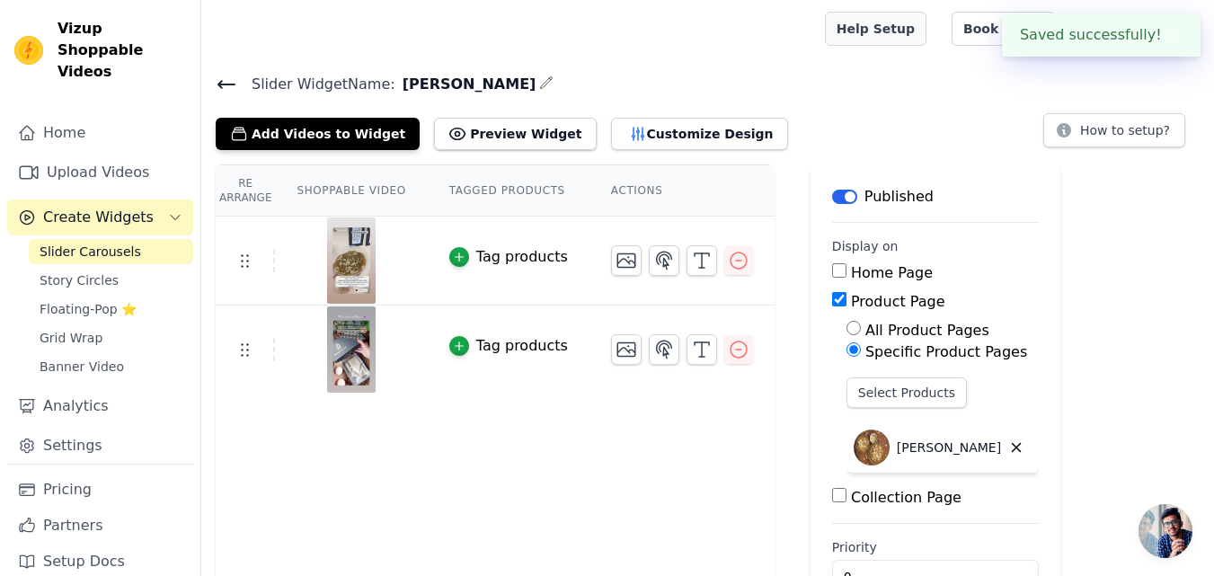
click at [903, 42] on link "Help Setup" at bounding box center [876, 29] width 102 height 34
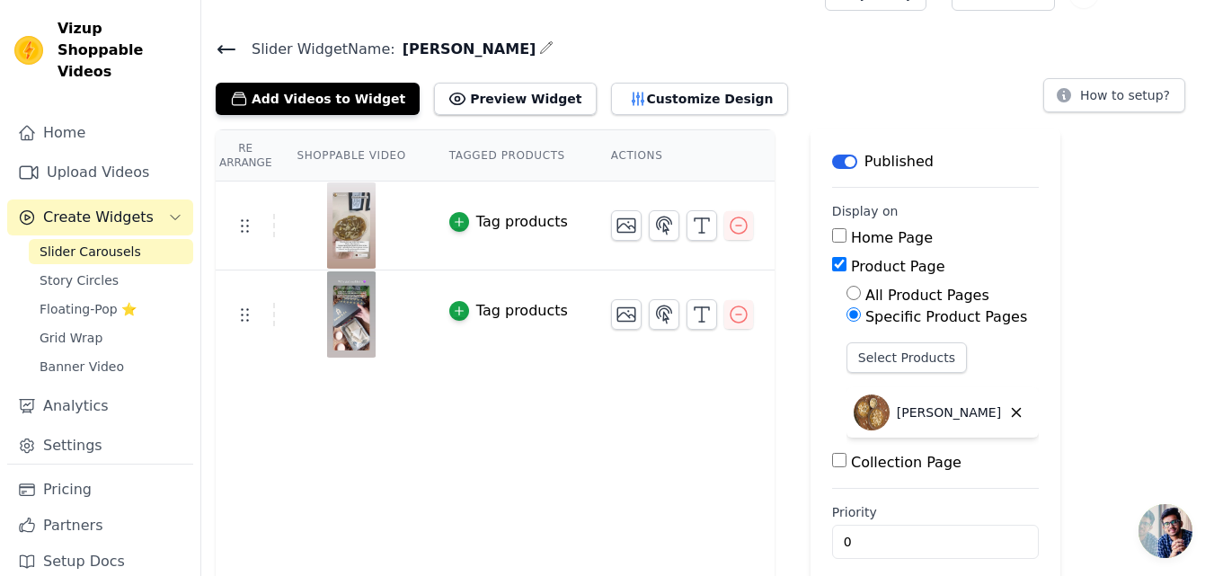
scroll to position [53, 0]
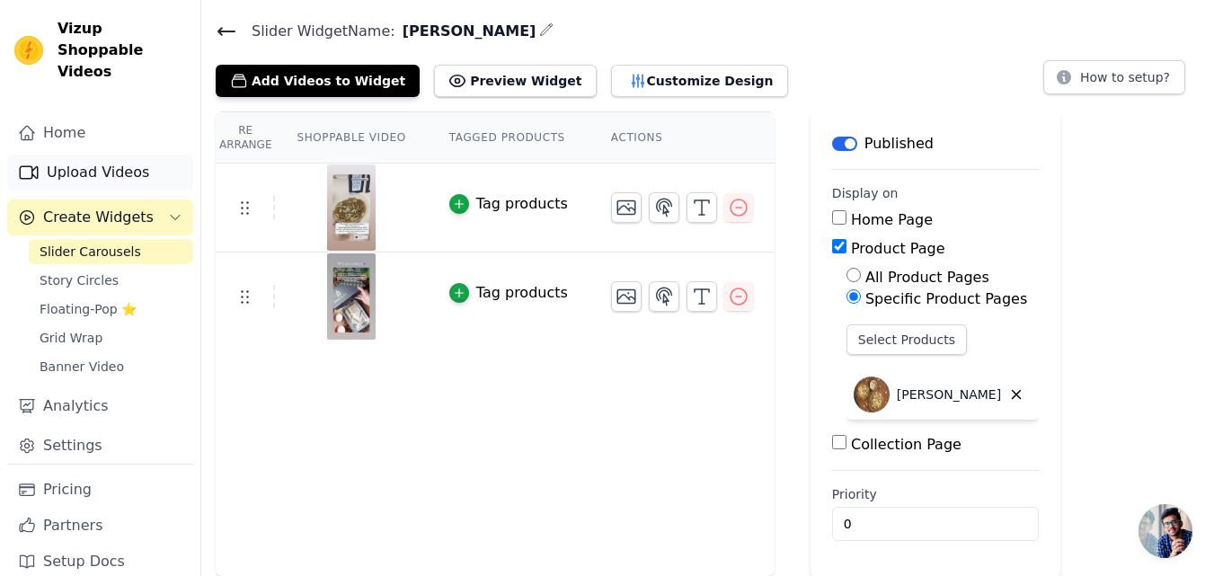
click at [94, 159] on link "Upload Videos" at bounding box center [100, 173] width 186 height 36
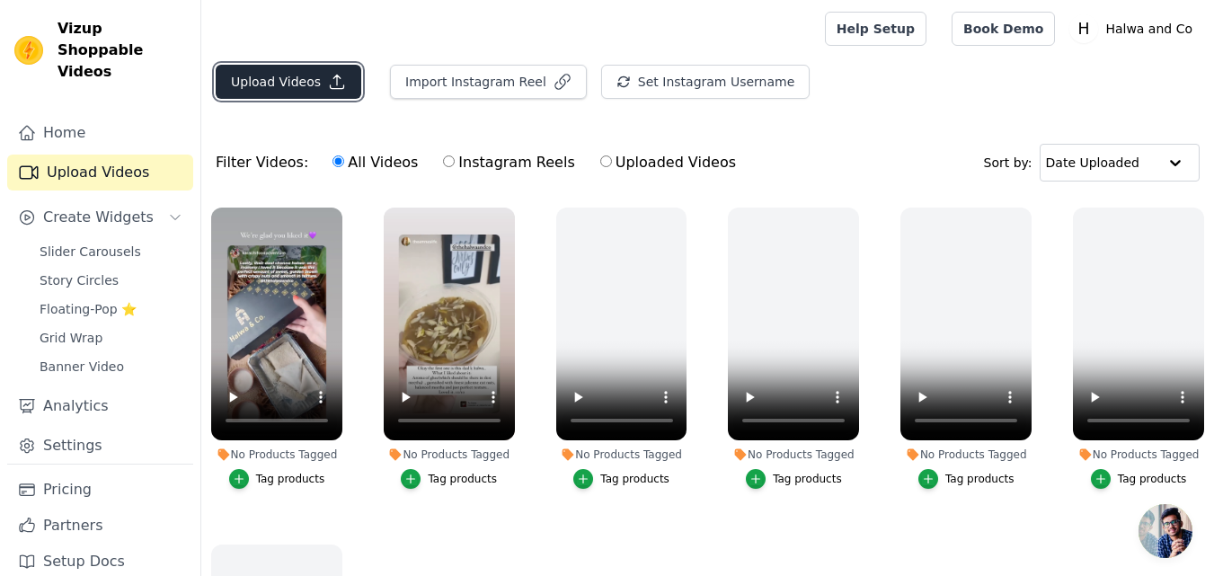
click at [314, 82] on button "Upload Videos" at bounding box center [289, 82] width 146 height 34
